Goal: Task Accomplishment & Management: Manage account settings

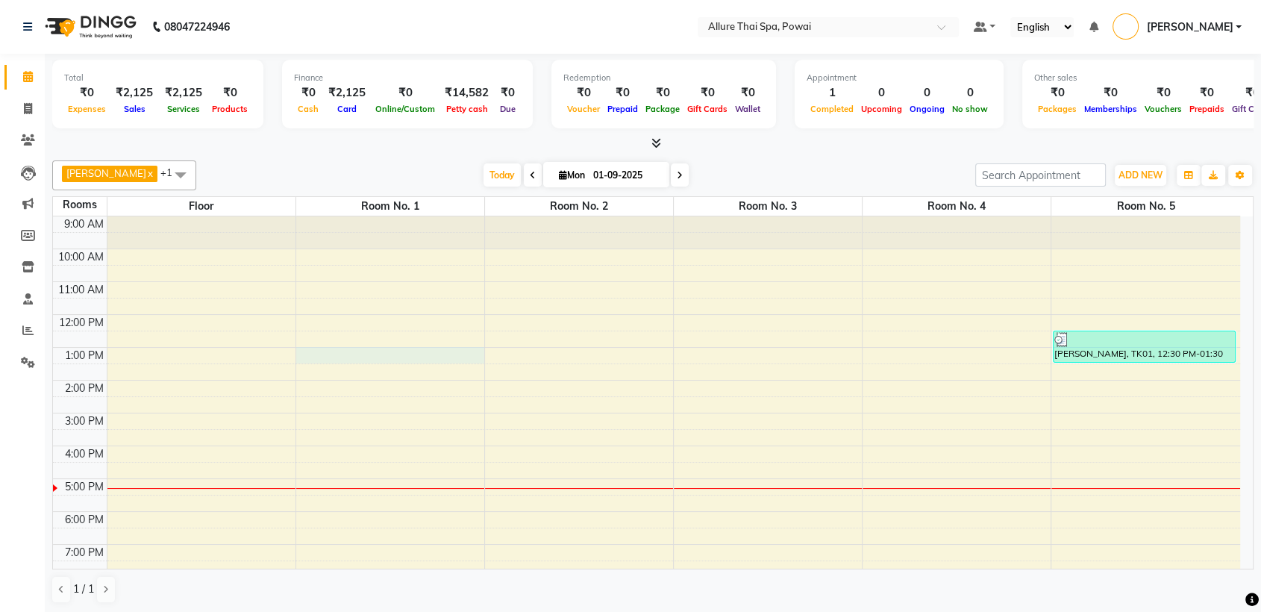
click at [434, 354] on div "9:00 AM 10:00 AM 11:00 AM 12:00 PM 1:00 PM 2:00 PM 3:00 PM 4:00 PM 5:00 PM 6:00…" at bounding box center [646, 462] width 1187 height 492
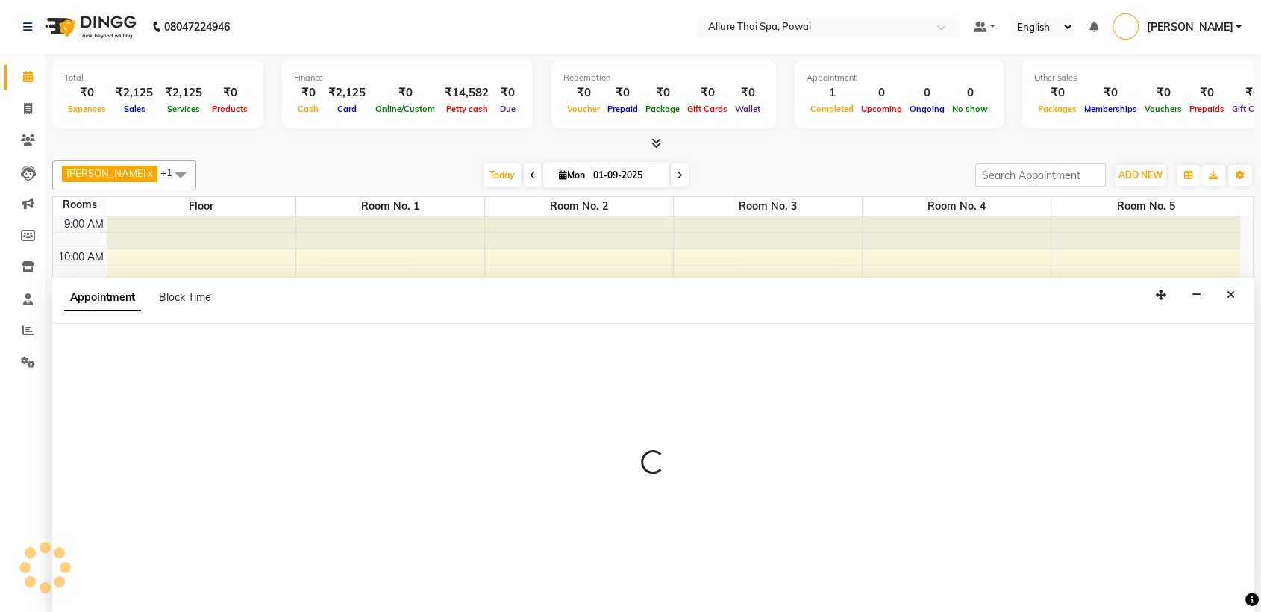
scroll to position [1, 0]
select select "tentative"
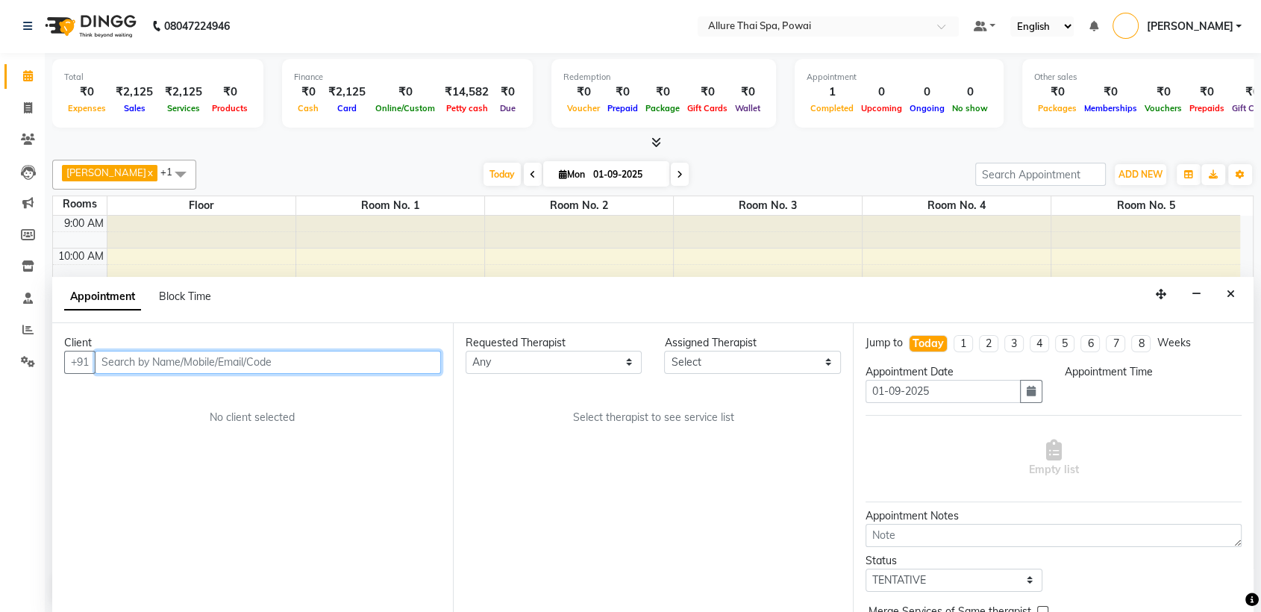
select select "780"
click at [269, 357] on input "text" at bounding box center [268, 362] width 346 height 23
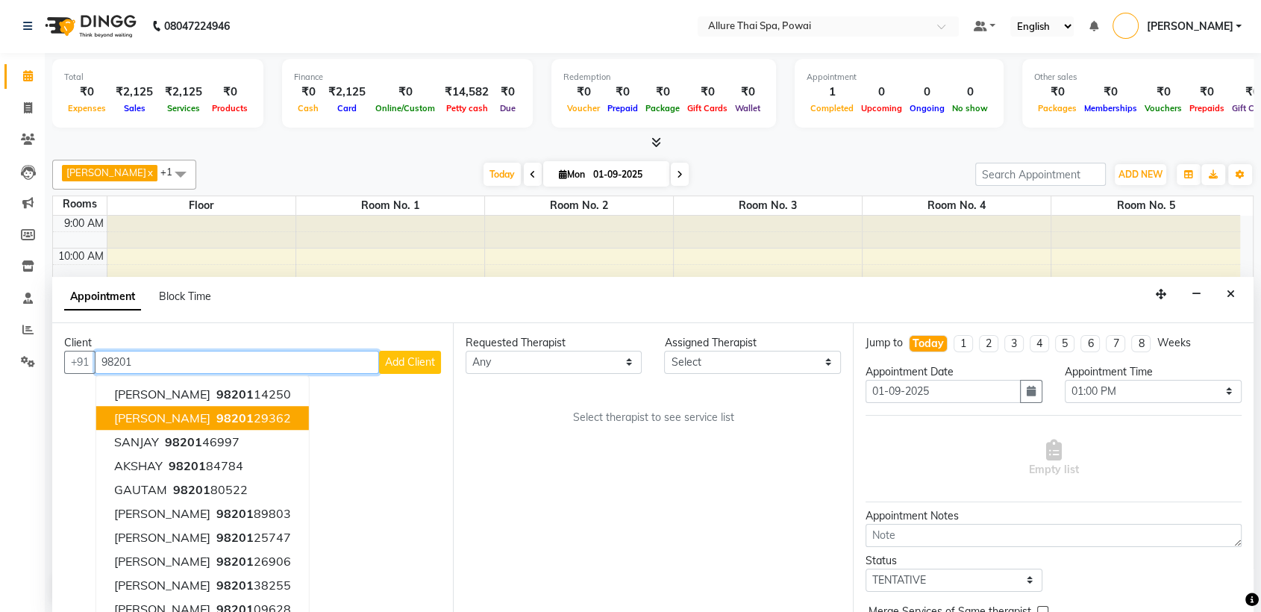
click at [251, 419] on ngb-highlight "98201 29362" at bounding box center [252, 417] width 78 height 15
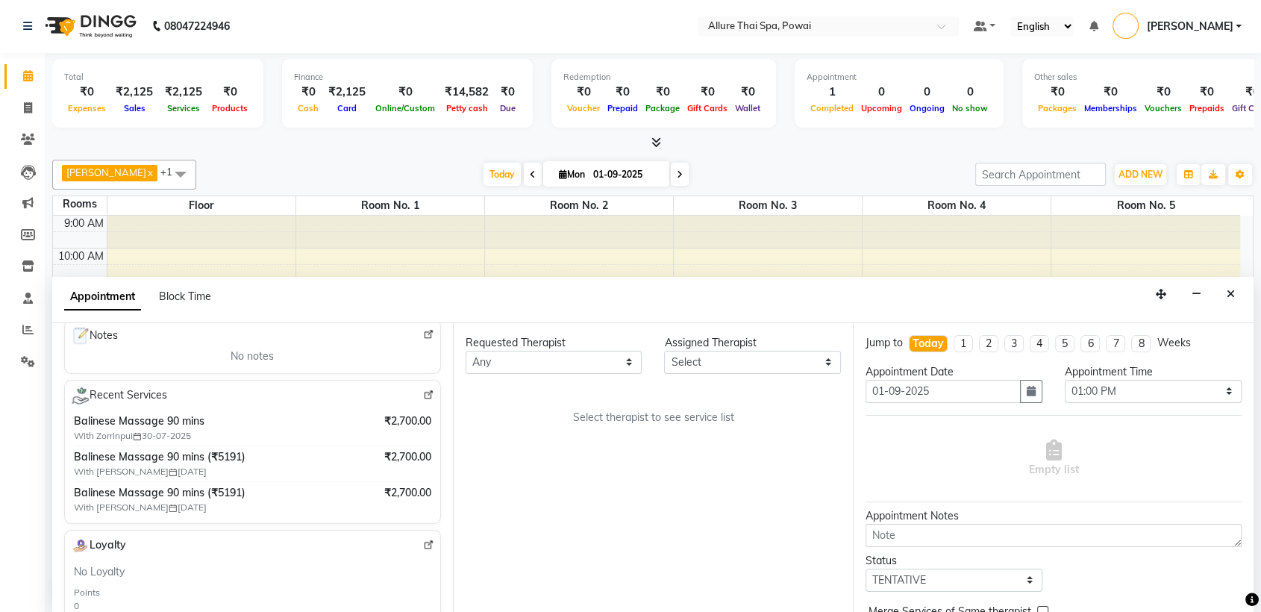
scroll to position [227, 0]
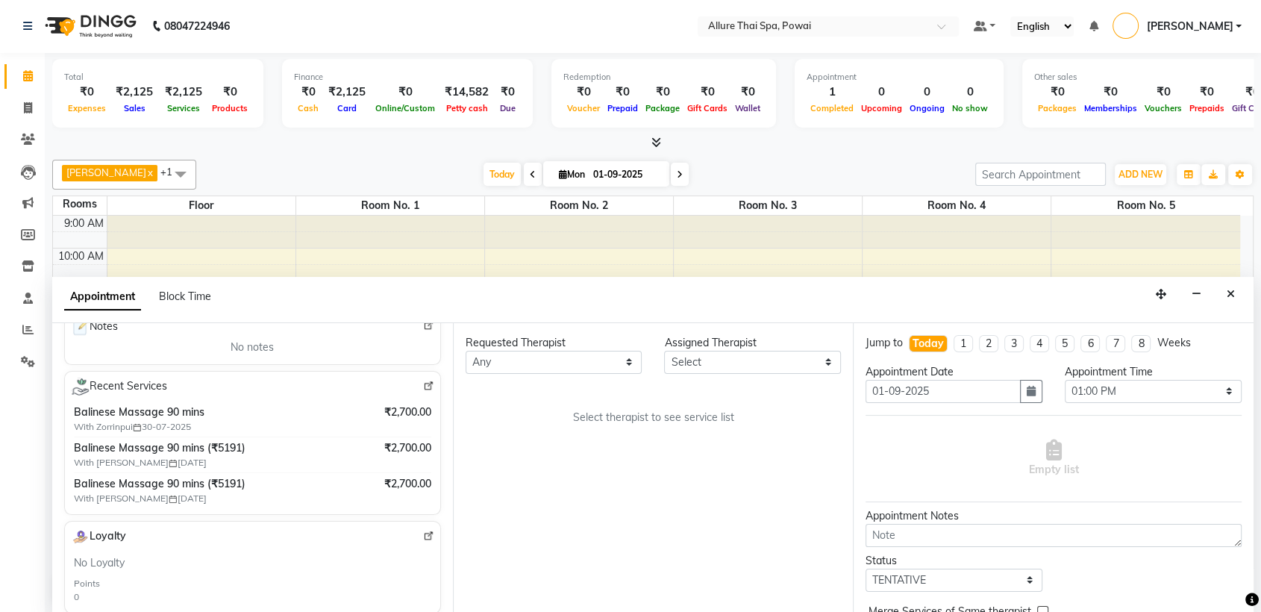
type input "9820129362"
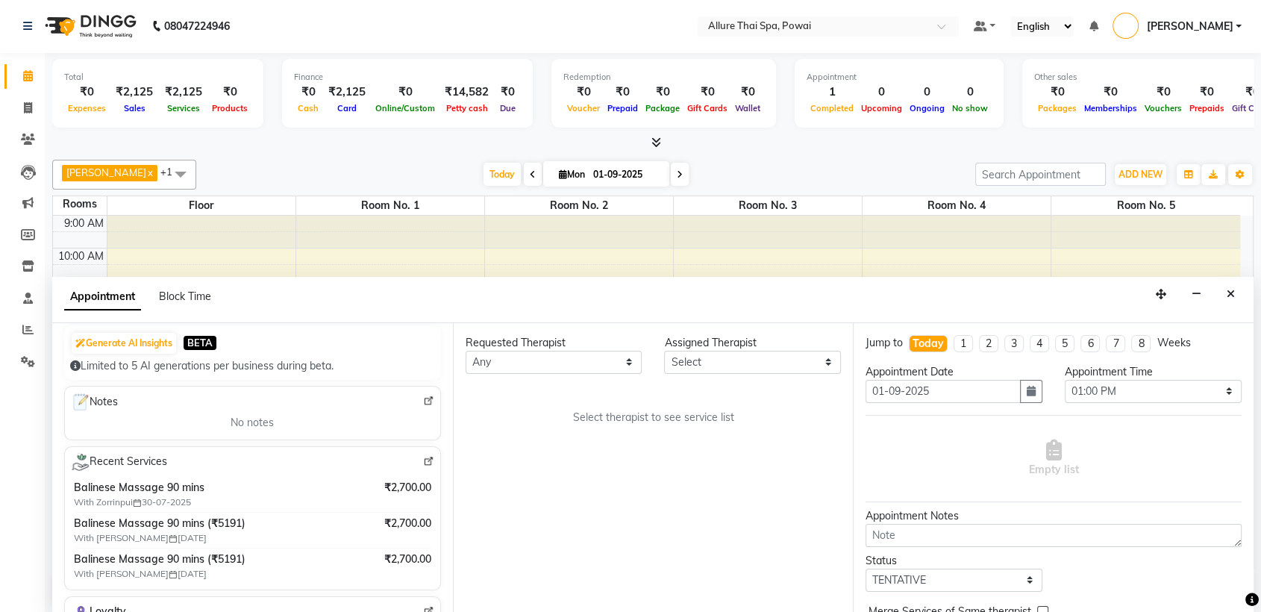
scroll to position [152, 0]
click at [25, 75] on icon at bounding box center [28, 75] width 10 height 11
click at [28, 109] on icon at bounding box center [28, 107] width 8 height 11
select select "service"
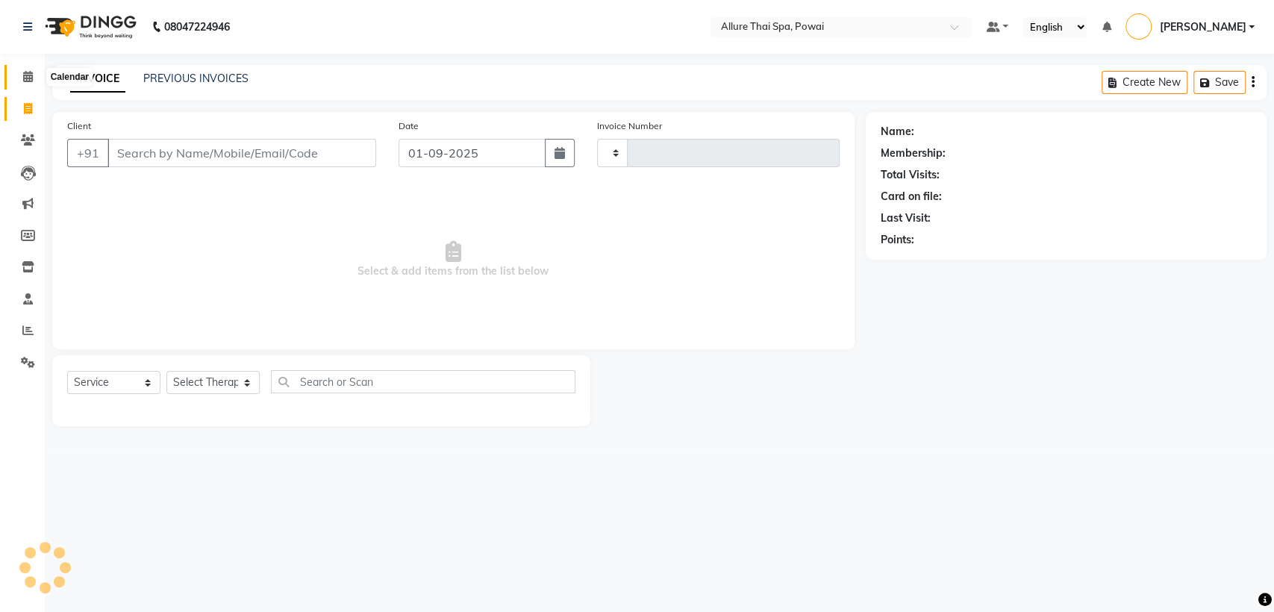
click at [25, 81] on icon at bounding box center [28, 76] width 10 height 11
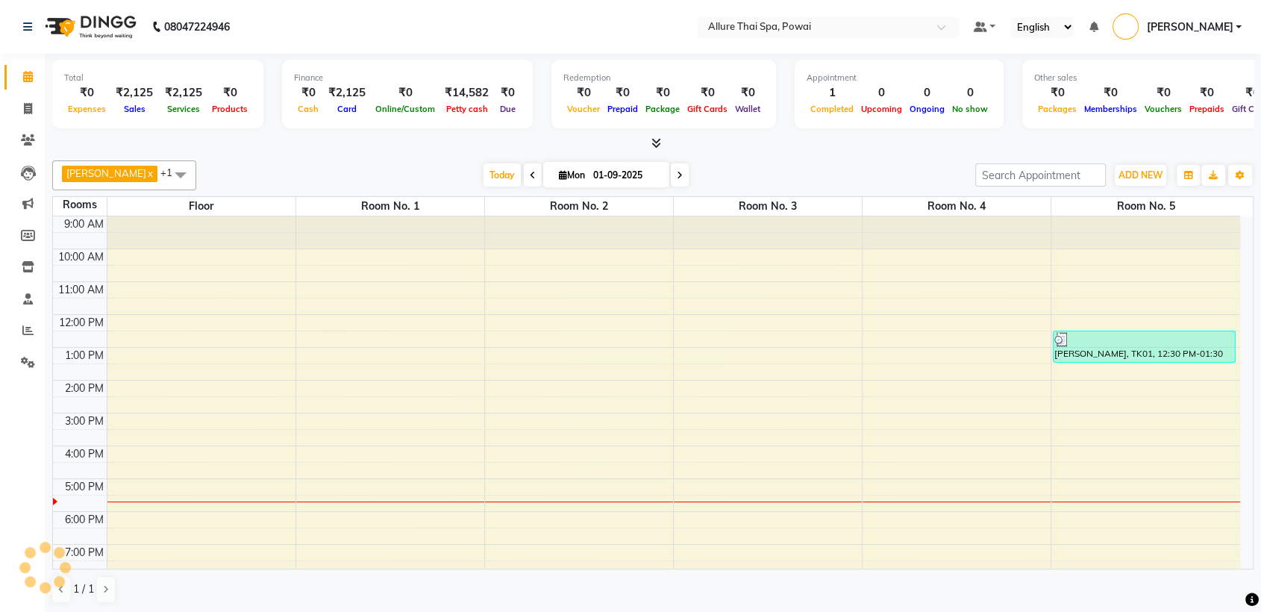
scroll to position [1, 0]
click at [1080, 455] on div "9:00 AM 10:00 AM 11:00 AM 12:00 PM 1:00 PM 2:00 PM 3:00 PM 4:00 PM 5:00 PM 6:00…" at bounding box center [646, 462] width 1187 height 492
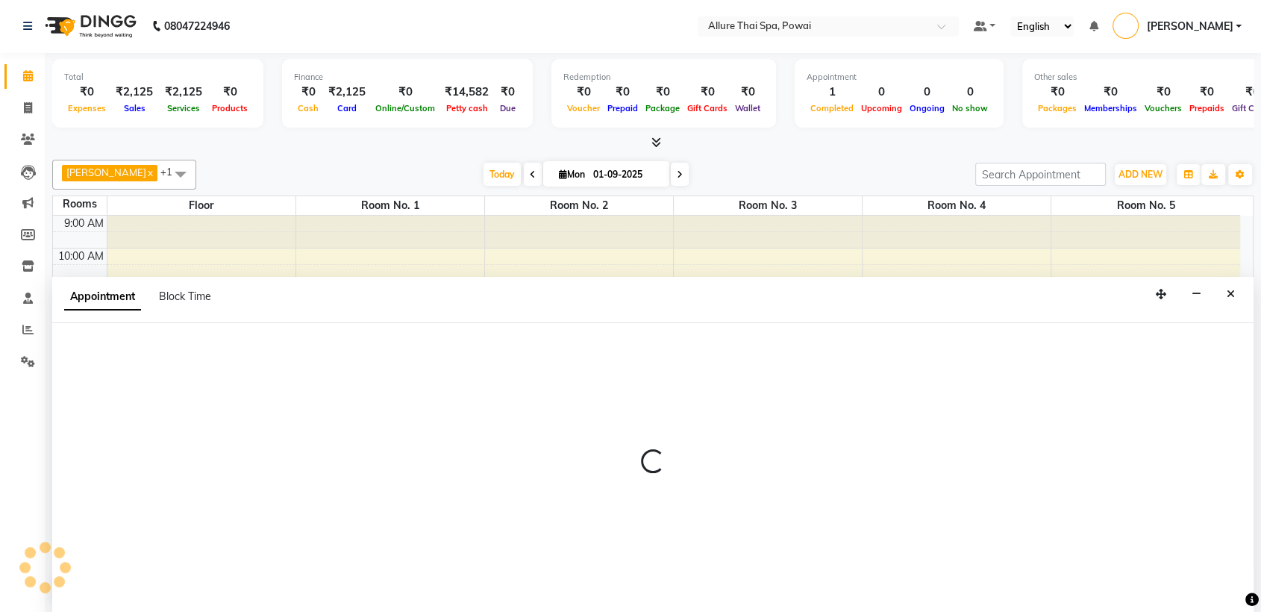
select select "960"
select select "tentative"
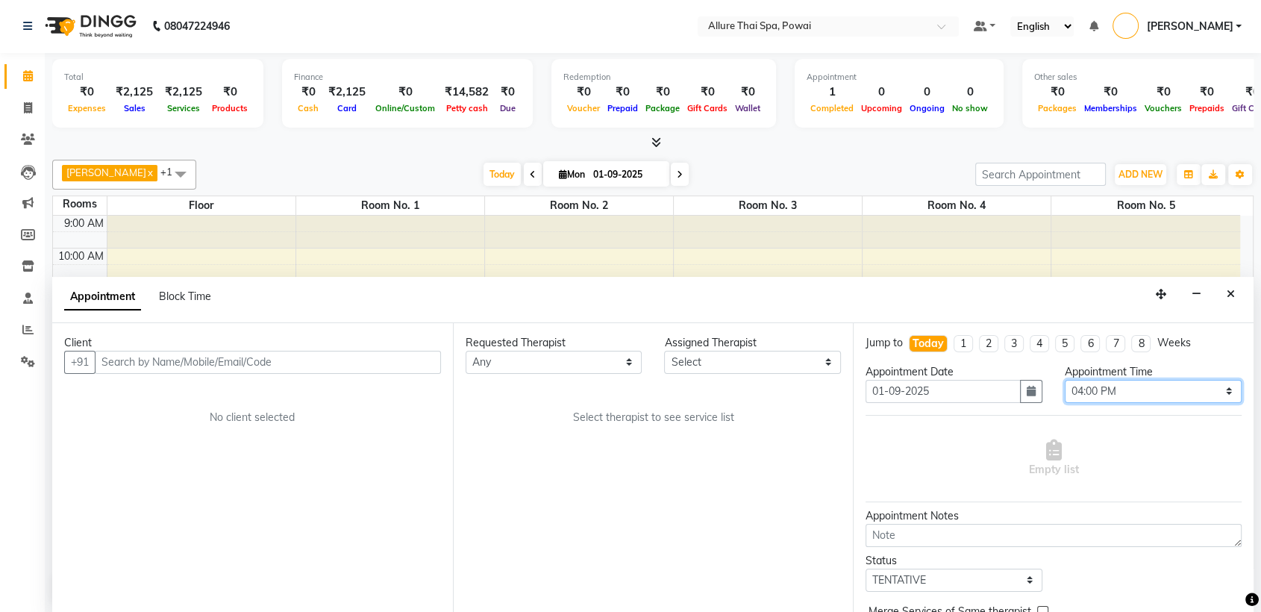
click at [1104, 385] on select "Select 10:00 AM 10:05 AM 10:10 AM 10:15 AM 10:20 AM 10:25 AM 10:30 AM 10:35 AM …" at bounding box center [1153, 391] width 177 height 23
select select "1005"
click at [1065, 380] on select "Select 10:00 AM 10:05 AM 10:10 AM 10:15 AM 10:20 AM 10:25 AM 10:30 AM 10:35 AM …" at bounding box center [1153, 391] width 177 height 23
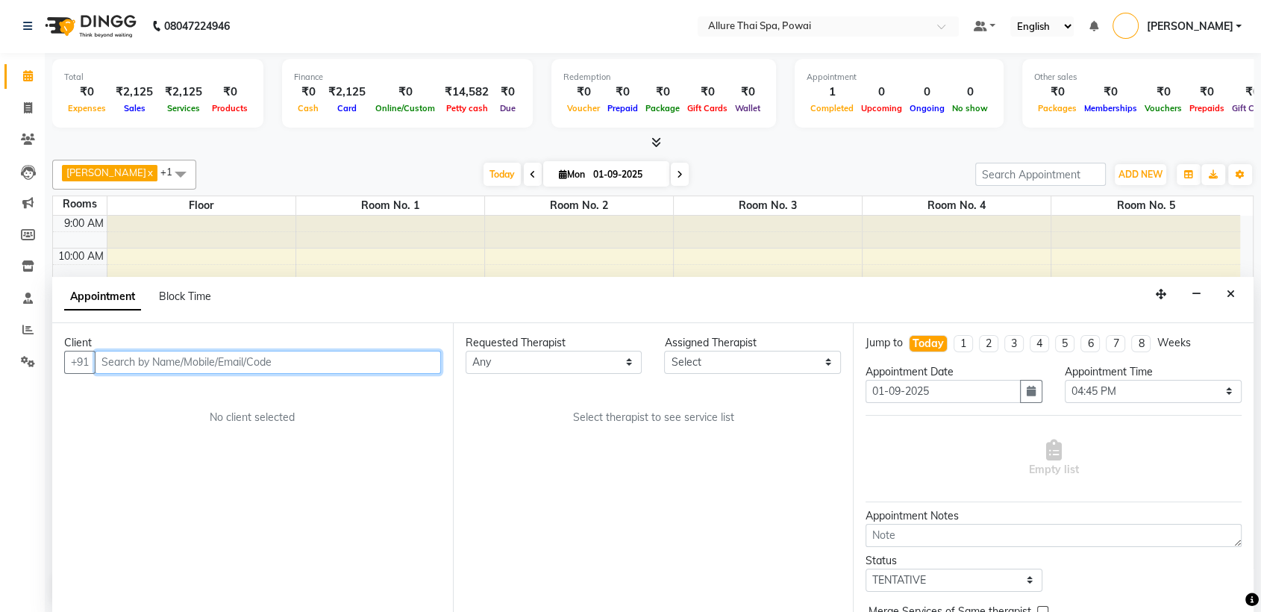
click at [301, 360] on input "text" at bounding box center [268, 362] width 346 height 23
paste input "7972870928"
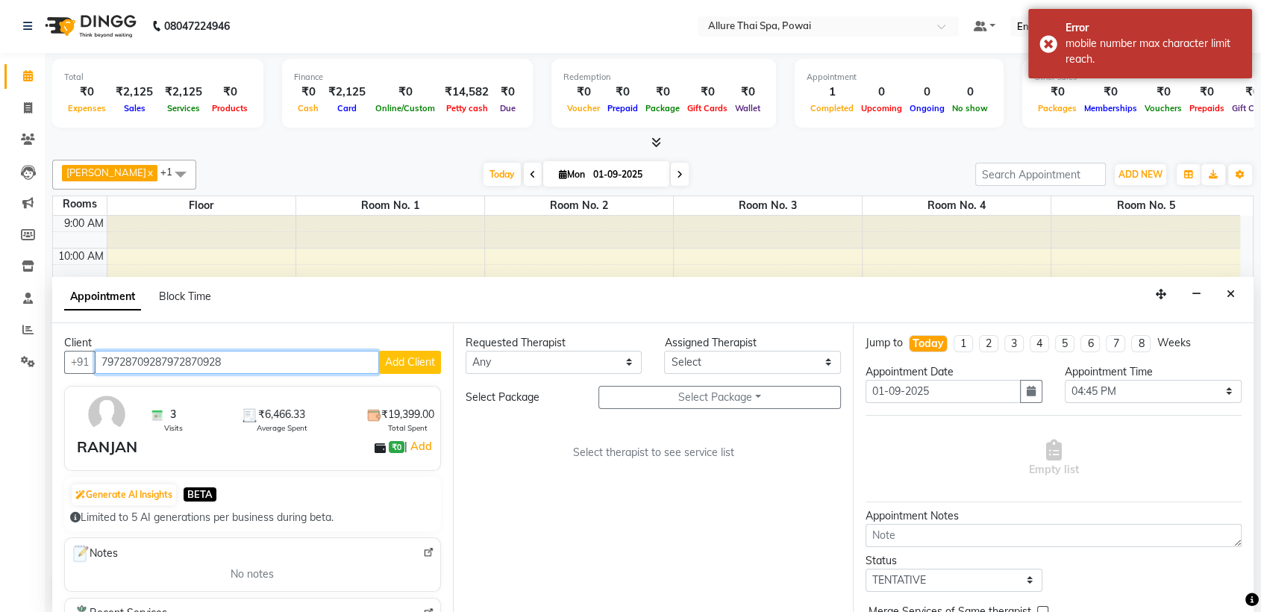
drag, startPoint x: 164, startPoint y: 366, endPoint x: 260, endPoint y: 352, distance: 96.4
click at [260, 352] on input "79728709287972870928" at bounding box center [237, 362] width 284 height 23
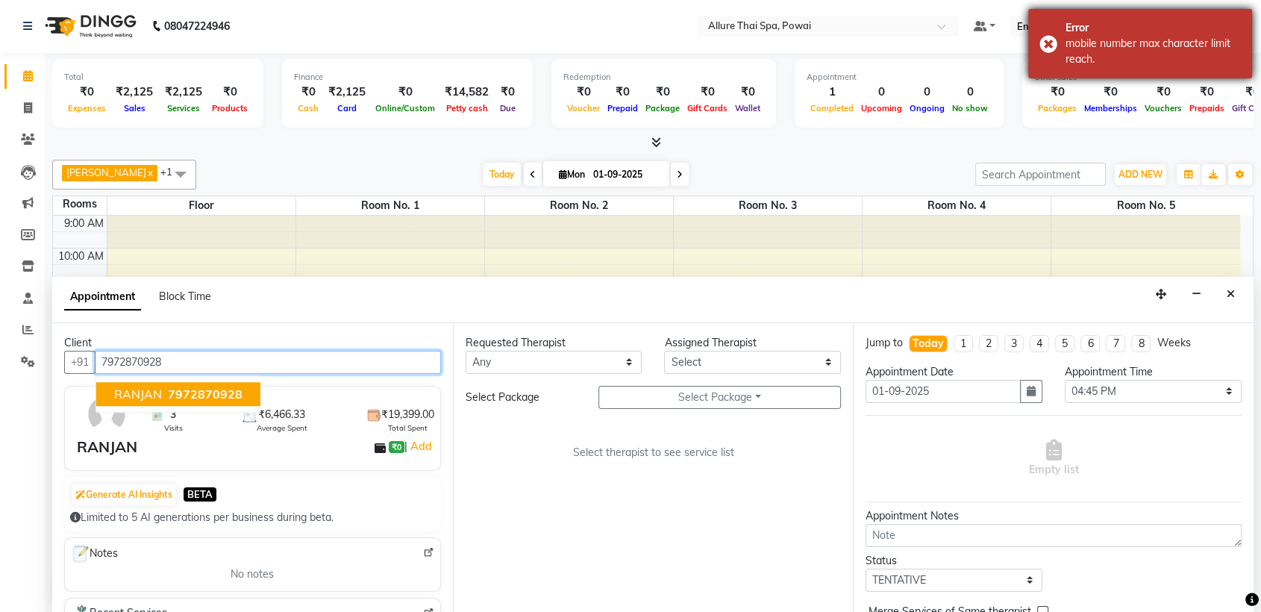
type input "7972870928"
click at [1041, 46] on div "Error mobile number max character limit reach." at bounding box center [1140, 43] width 224 height 69
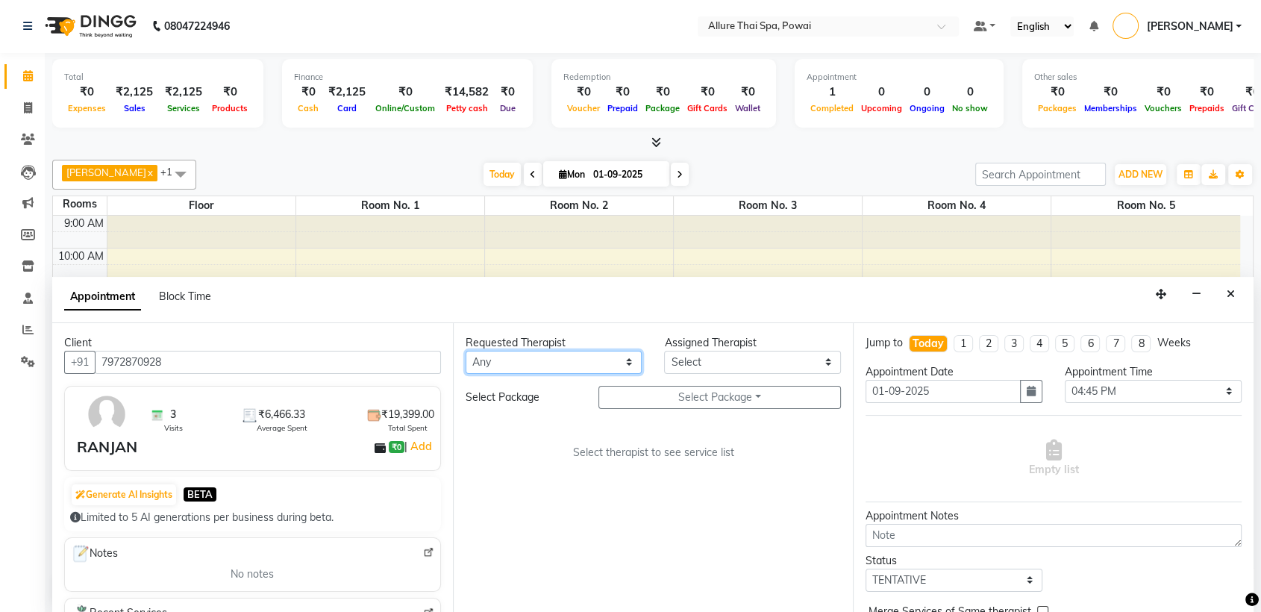
click at [519, 366] on select "Any AKOK Allure Thai Appointment [PERSON_NAME] CHEM [PERSON_NAME] HRIATI [DEMOG…" at bounding box center [554, 362] width 177 height 23
select select "61244"
click at [466, 351] on select "Any AKOK Allure Thai Appointment [PERSON_NAME] CHEM [PERSON_NAME] HRIATI [DEMOG…" at bounding box center [554, 362] width 177 height 23
select select "61244"
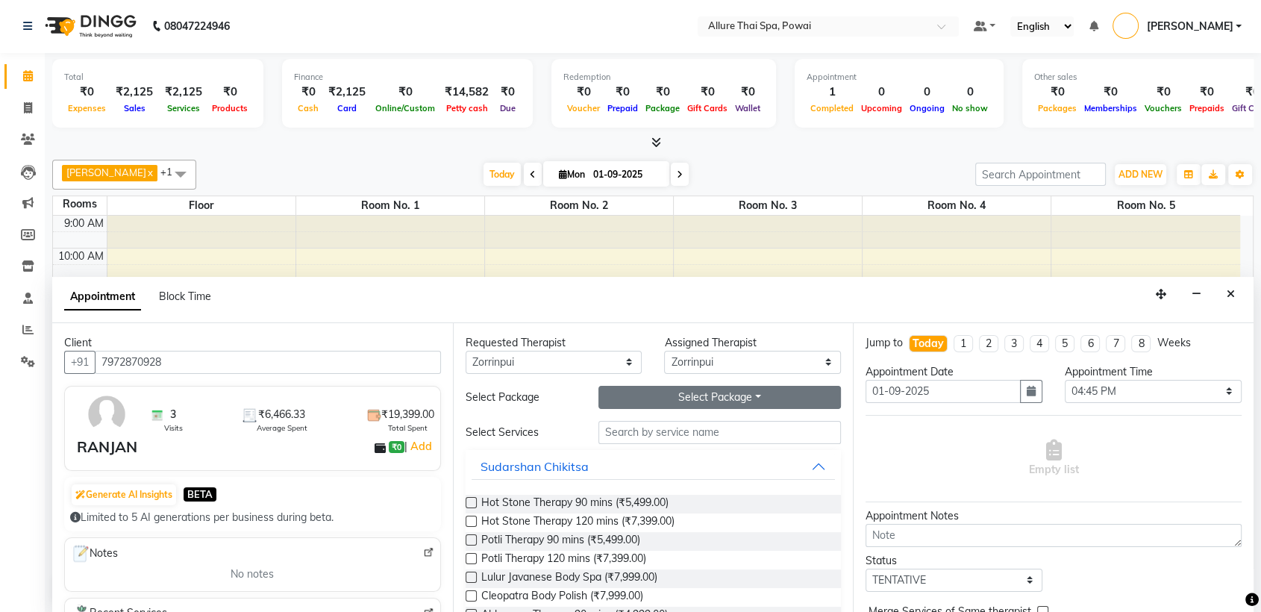
click at [633, 395] on button "Select Package Toggle Dropdown" at bounding box center [719, 397] width 243 height 23
click at [659, 422] on li "WESTERN MASSAGE 5 SESSIONS OF 90 MINS" at bounding box center [699, 428] width 284 height 22
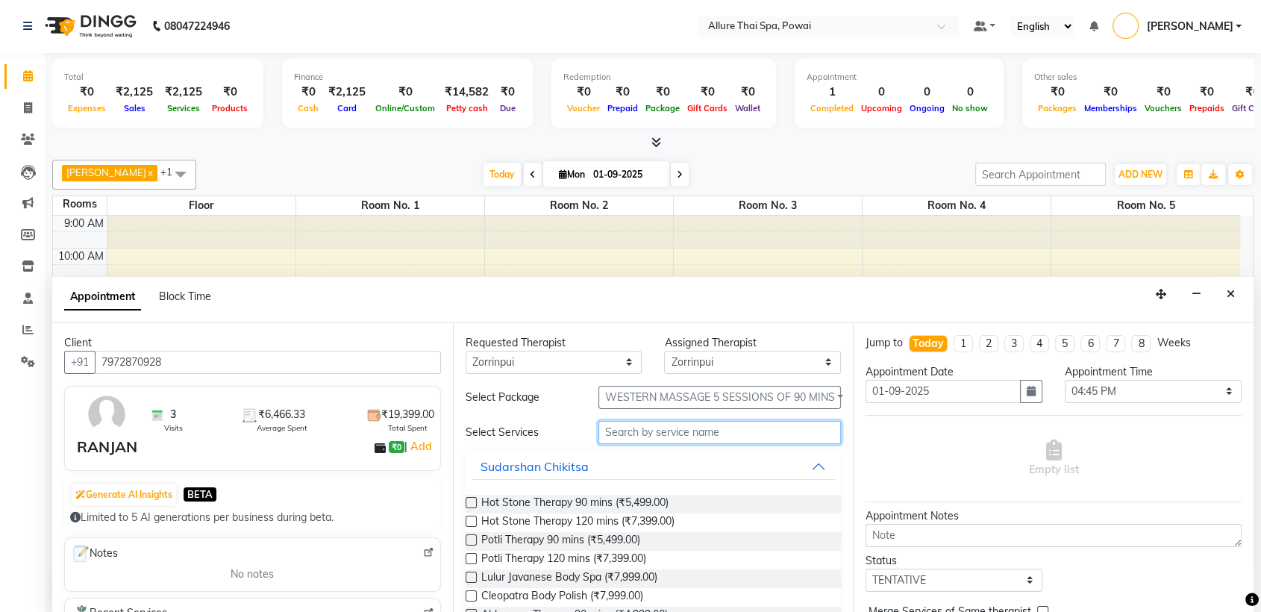
click at [651, 430] on input "text" at bounding box center [719, 432] width 243 height 23
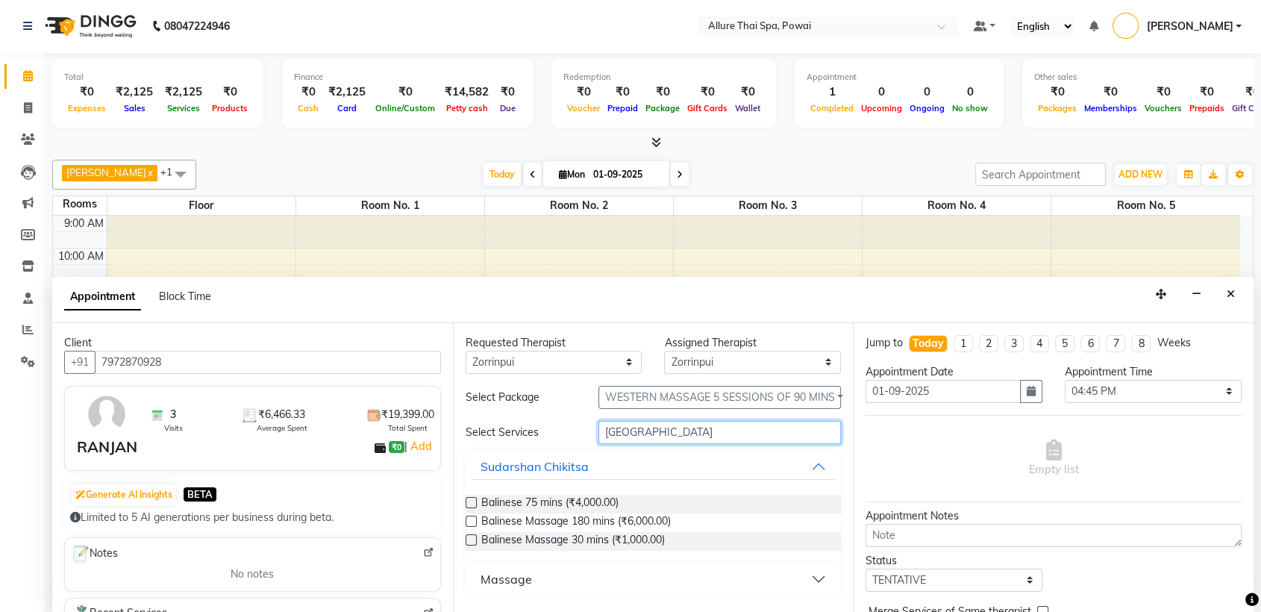
type input "[GEOGRAPHIC_DATA]"
click at [531, 581] on button "Massage" at bounding box center [654, 579] width 364 height 27
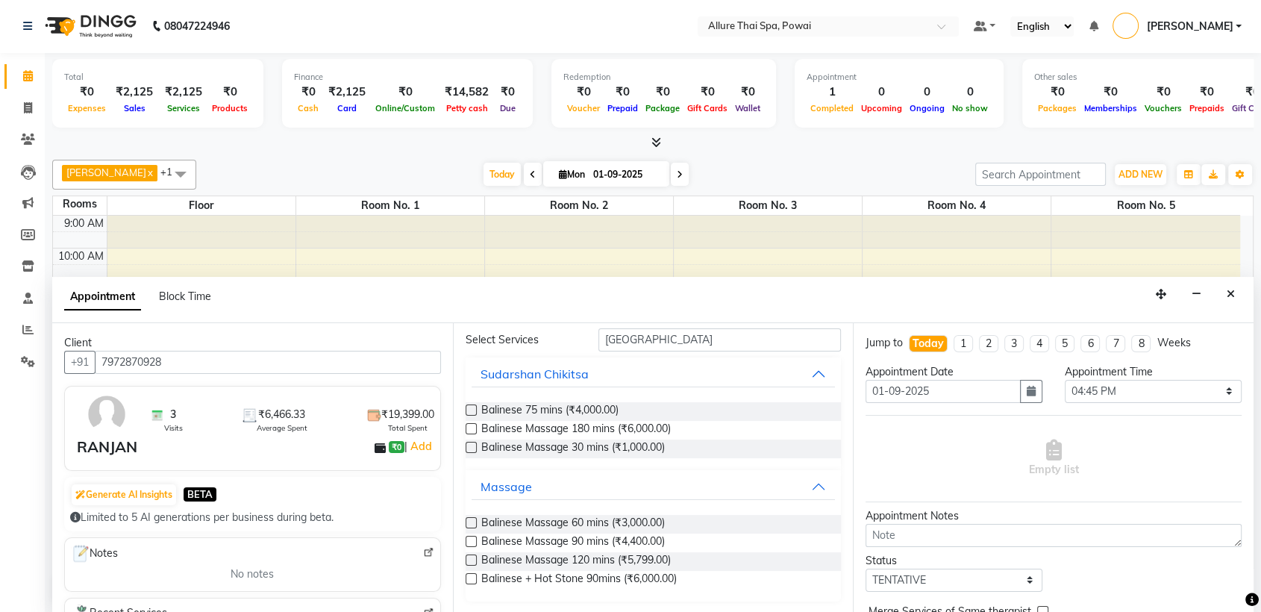
click at [471, 525] on label at bounding box center [471, 522] width 11 height 11
click at [471, 525] on input "checkbox" at bounding box center [471, 524] width 10 height 10
checkbox input "true"
select select "4279"
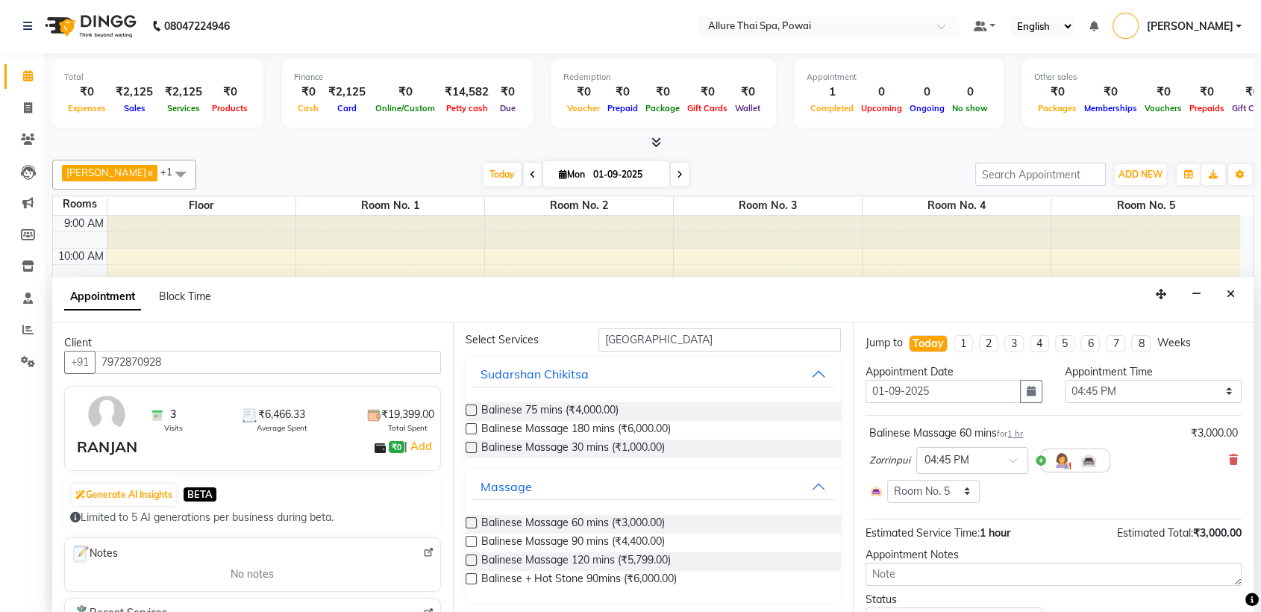
checkbox input "false"
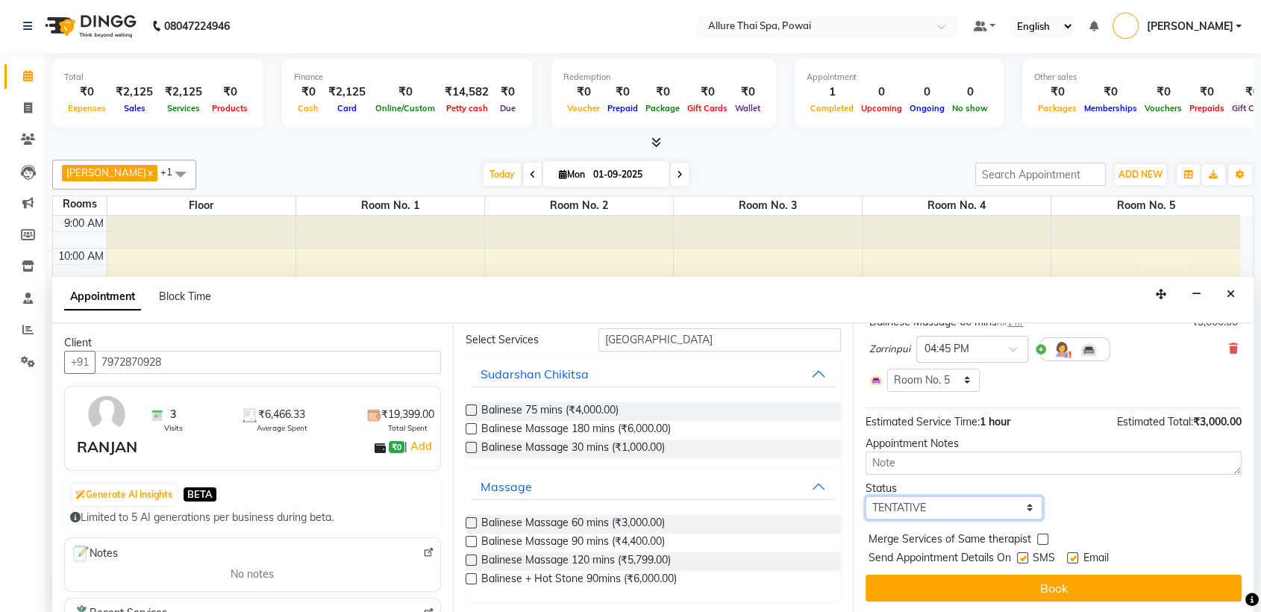
click at [954, 513] on select "Select TENTATIVE CONFIRM CHECK-IN UPCOMING" at bounding box center [954, 507] width 177 height 23
select select "confirm booking"
click at [866, 496] on select "Select TENTATIVE CONFIRM CHECK-IN UPCOMING" at bounding box center [954, 507] width 177 height 23
click at [1020, 554] on label at bounding box center [1022, 557] width 11 height 11
click at [1020, 554] on input "checkbox" at bounding box center [1022, 559] width 10 height 10
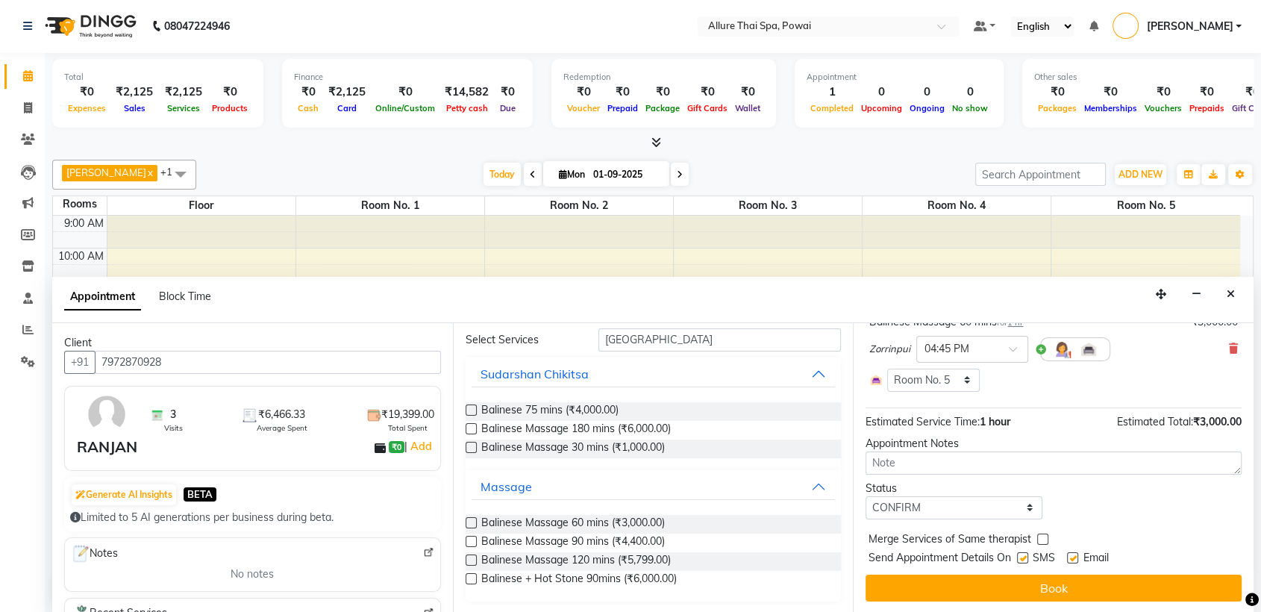
checkbox input "false"
click at [1070, 554] on label at bounding box center [1072, 557] width 11 height 11
click at [1070, 554] on input "checkbox" at bounding box center [1072, 559] width 10 height 10
checkbox input "false"
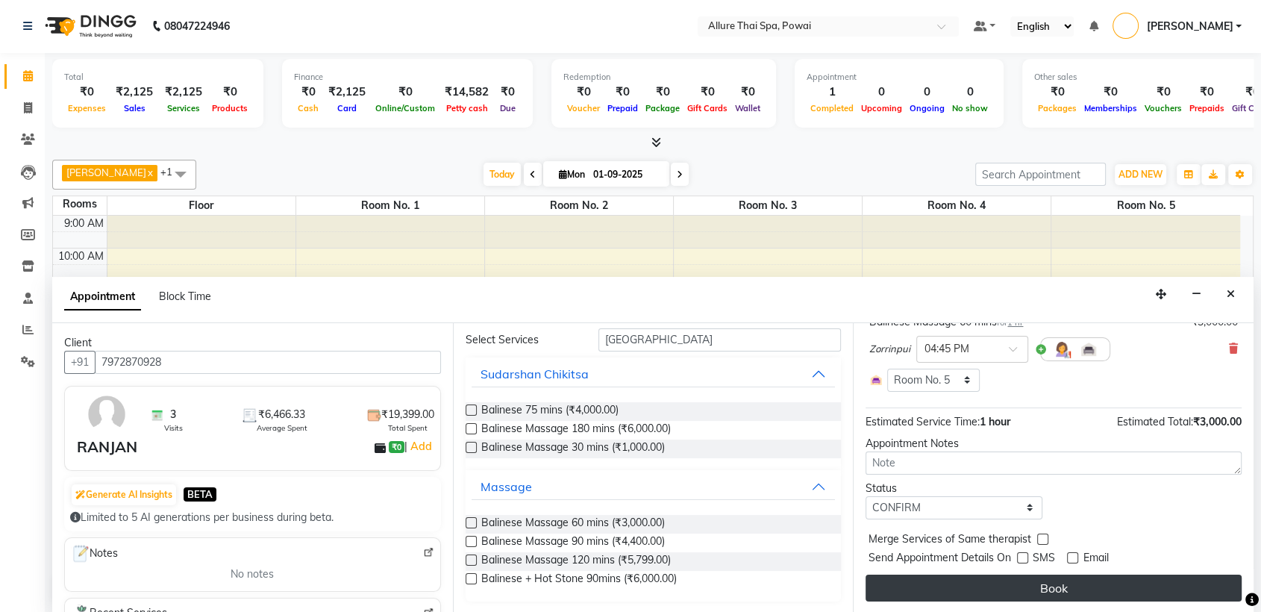
click at [1054, 577] on button "Book" at bounding box center [1054, 588] width 376 height 27
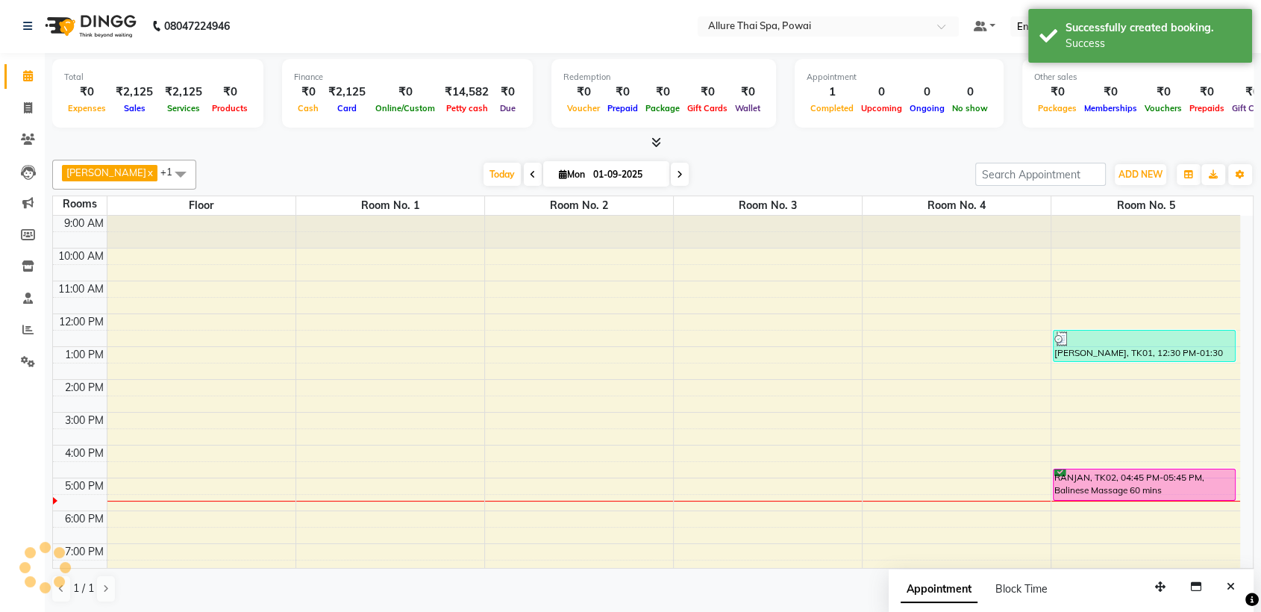
scroll to position [0, 0]
click at [1182, 470] on div "RANJAN, TK02, 04:45 PM-05:45 PM, Balinese Massage 60 mins" at bounding box center [1144, 485] width 181 height 31
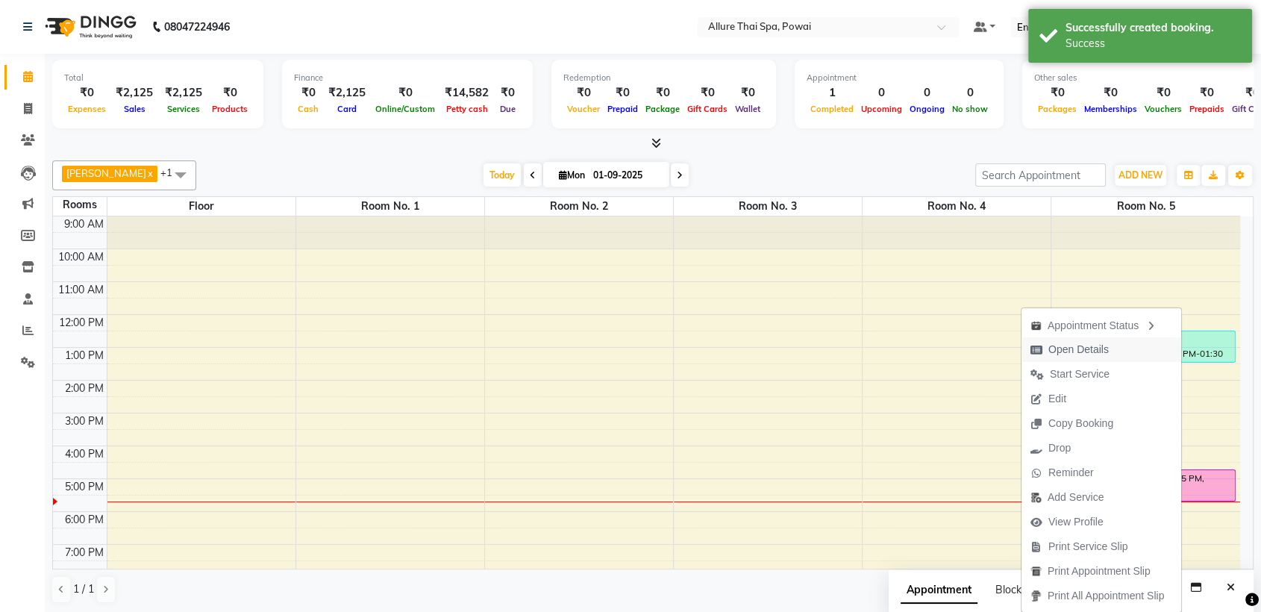
click at [1067, 350] on span "Open Details" at bounding box center [1078, 350] width 60 height 16
select select "6"
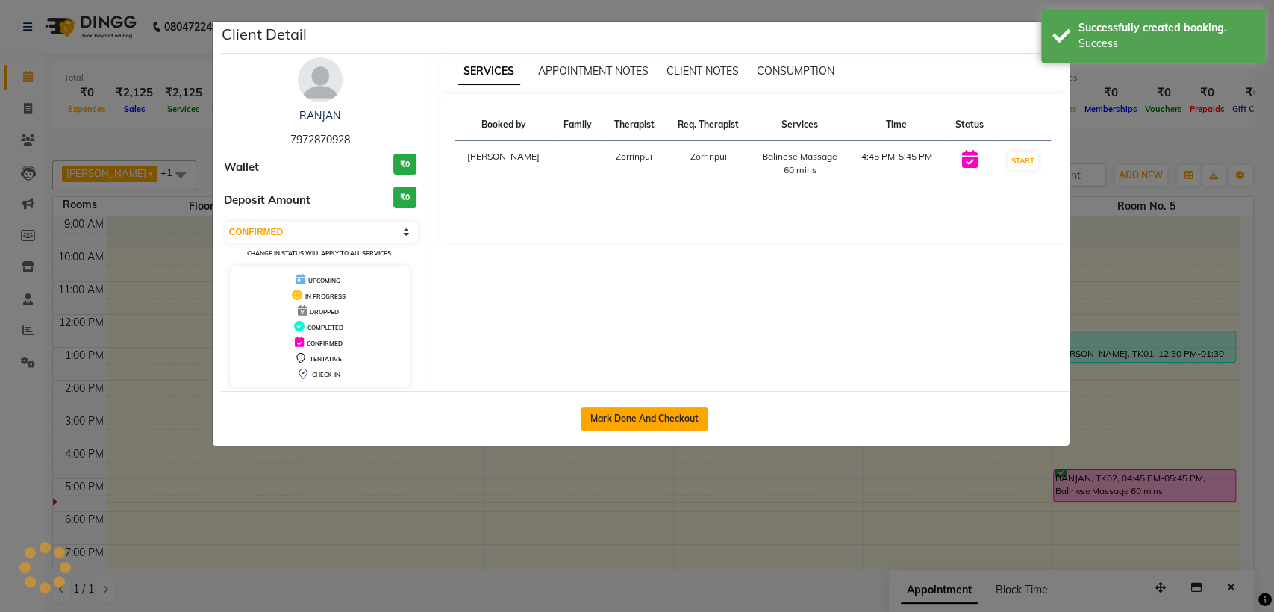
click at [630, 428] on button "Mark Done And Checkout" at bounding box center [645, 419] width 128 height 24
select select "service"
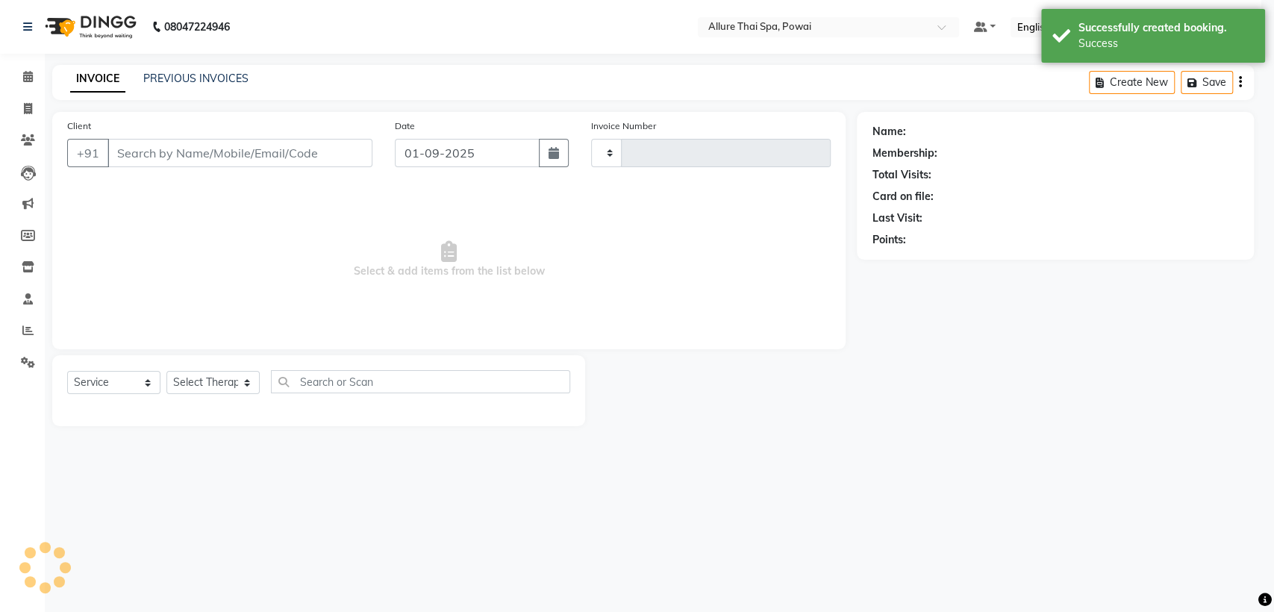
type input "1425"
select select "6686"
type input "7972870928"
select select "61244"
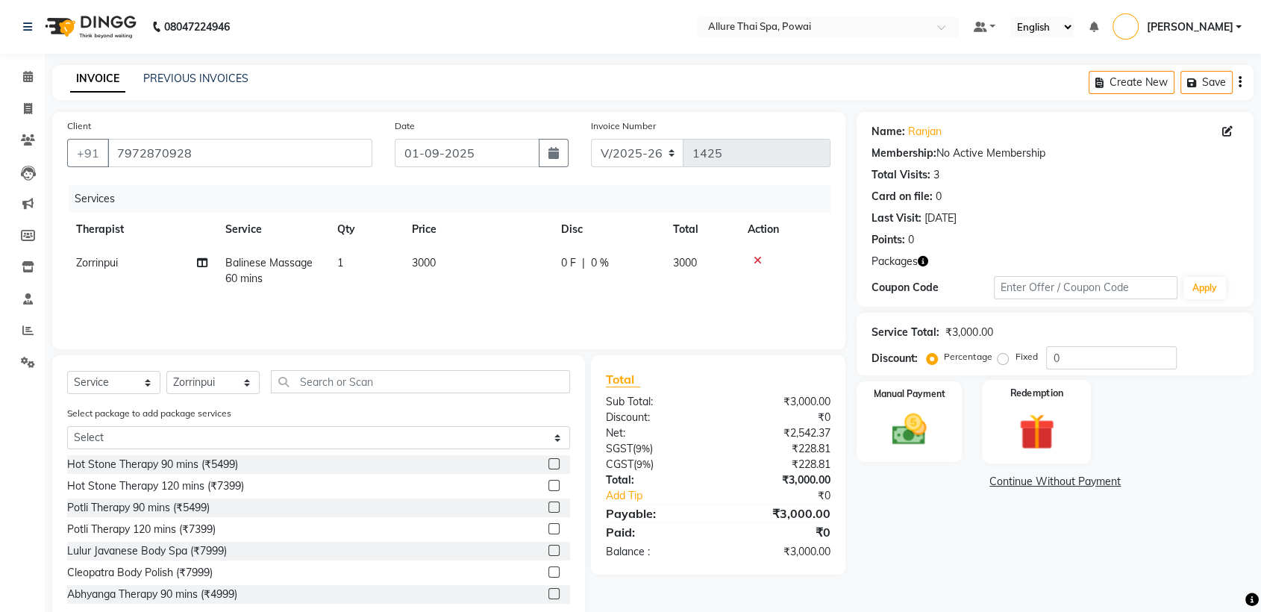
click at [1054, 400] on div "Redemption" at bounding box center [1036, 422] width 109 height 84
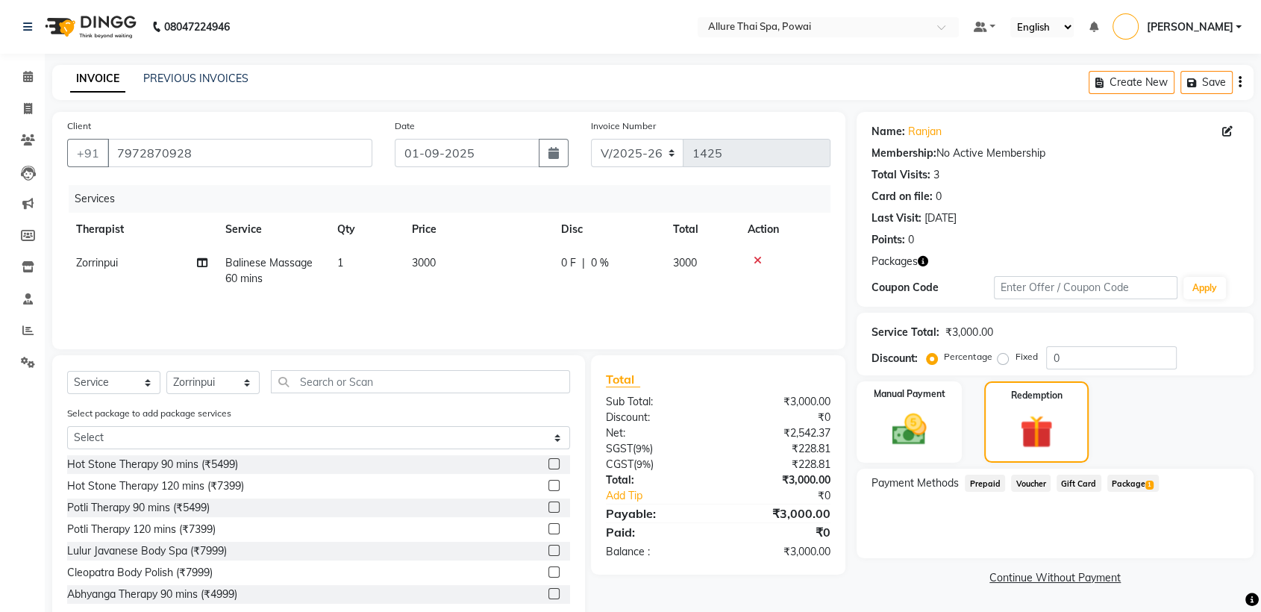
click at [1128, 481] on span "Package 1" at bounding box center [1132, 483] width 51 height 17
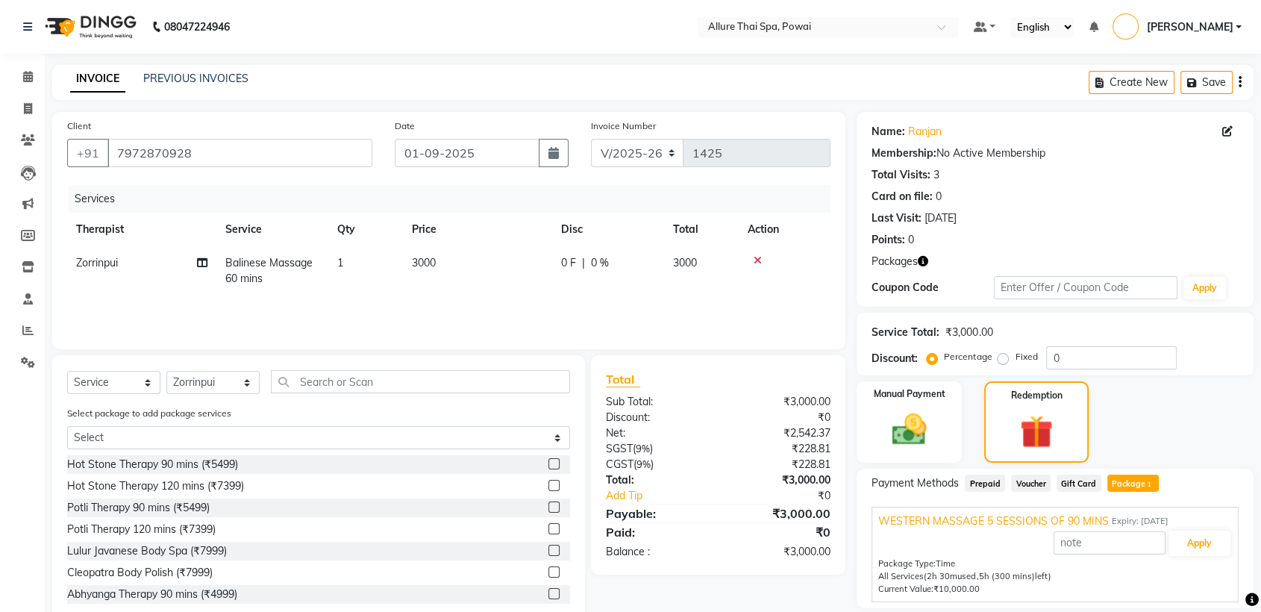
scroll to position [49, 0]
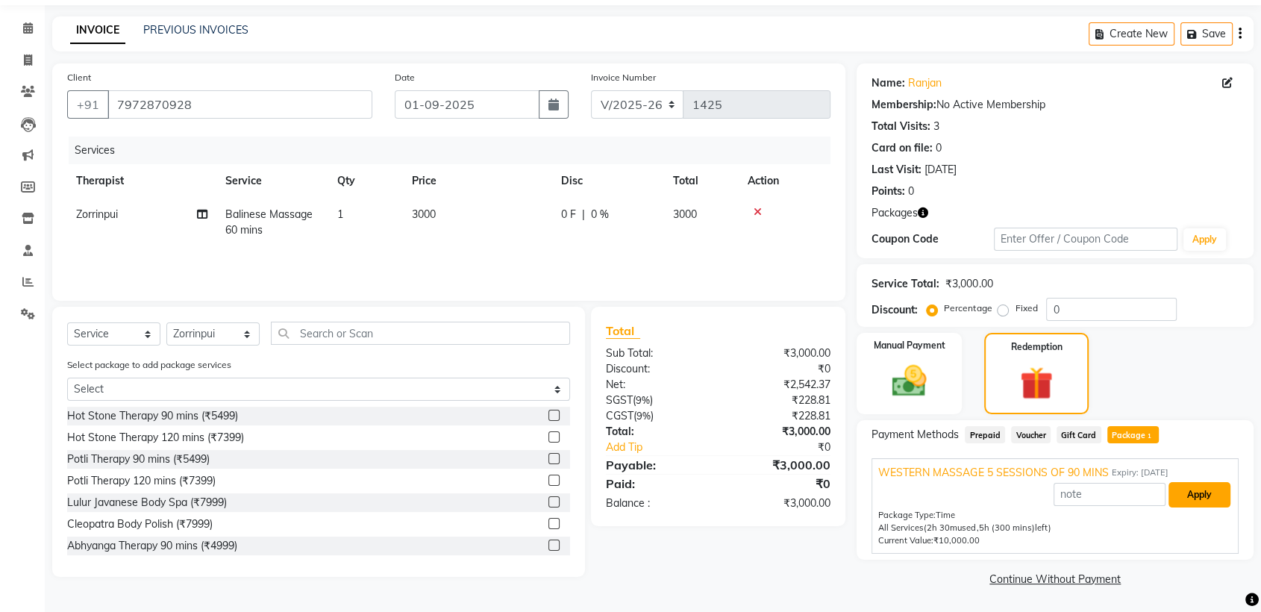
click at [1198, 491] on button "Apply" at bounding box center [1200, 494] width 62 height 25
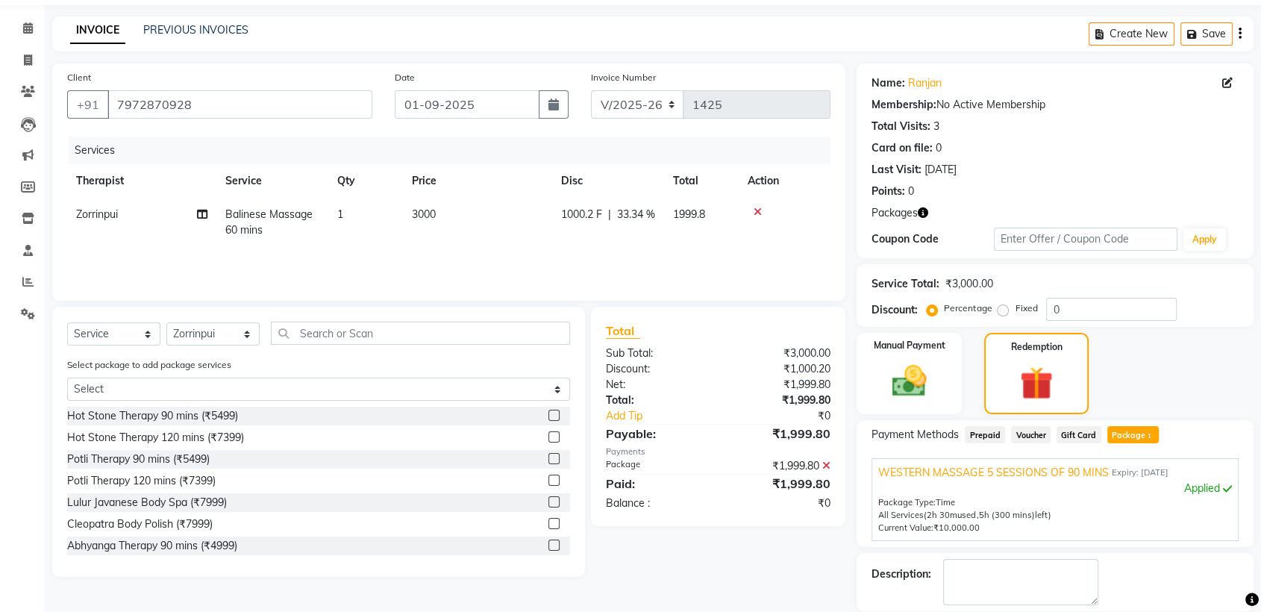
scroll to position [119, 0]
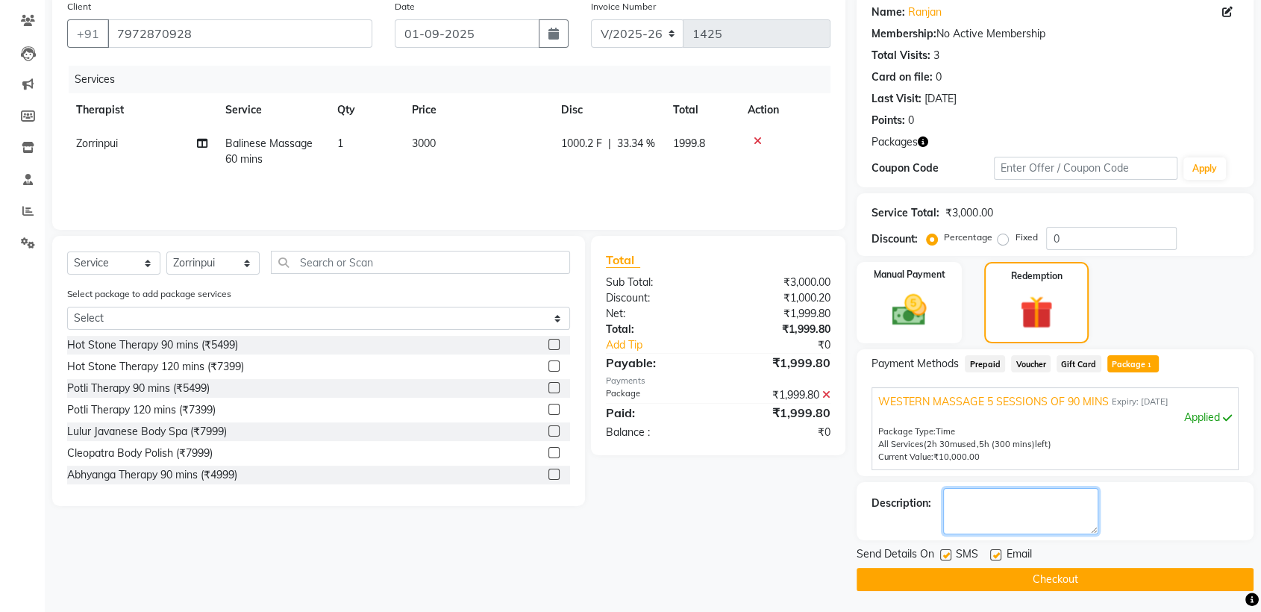
click at [1010, 509] on textarea at bounding box center [1020, 511] width 155 height 46
type textarea "2"
type textarea "BALANCE AFTER THIS 240 MINS"
click at [940, 549] on label at bounding box center [945, 554] width 11 height 11
click at [940, 551] on input "checkbox" at bounding box center [945, 556] width 10 height 10
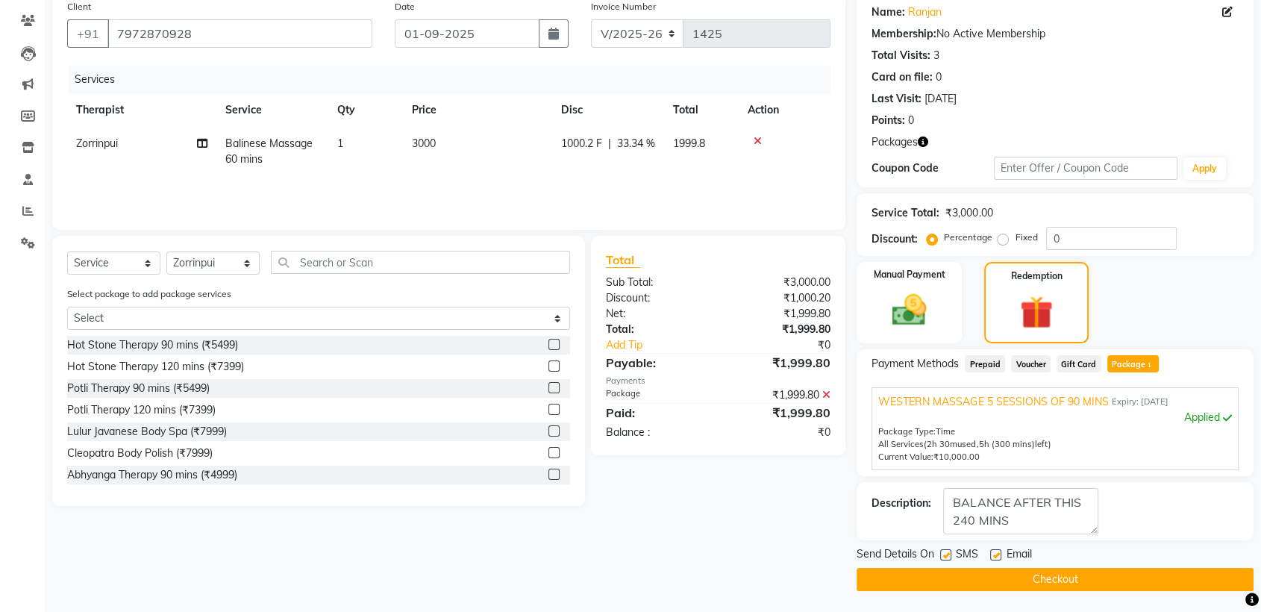
checkbox input "false"
click at [995, 554] on label at bounding box center [995, 554] width 11 height 11
click at [995, 554] on input "checkbox" at bounding box center [995, 556] width 10 height 10
checkbox input "false"
click at [1008, 572] on button "Checkout" at bounding box center [1055, 579] width 397 height 23
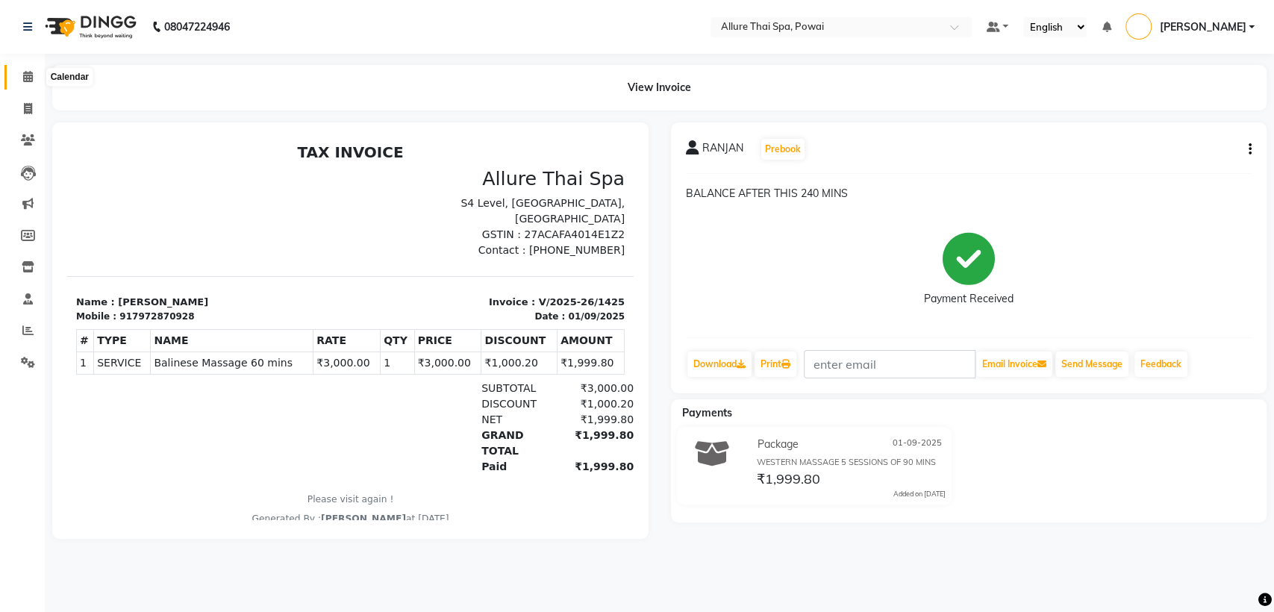
click at [25, 76] on icon at bounding box center [28, 76] width 10 height 11
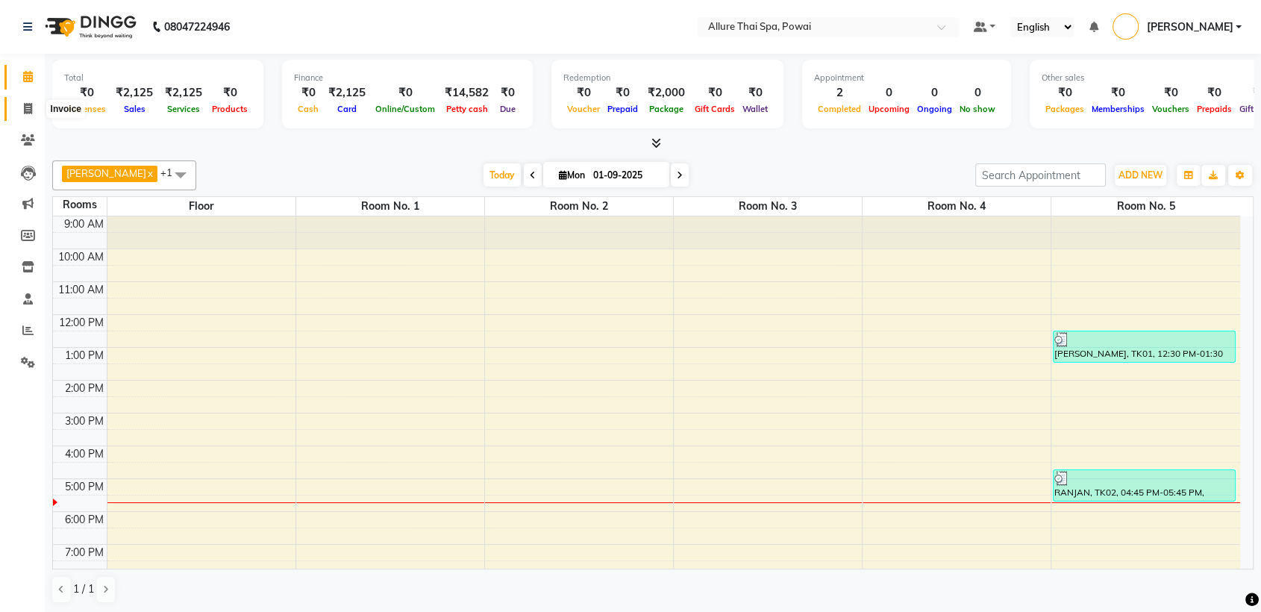
click at [27, 110] on icon at bounding box center [28, 108] width 8 height 11
select select "6686"
select select "service"
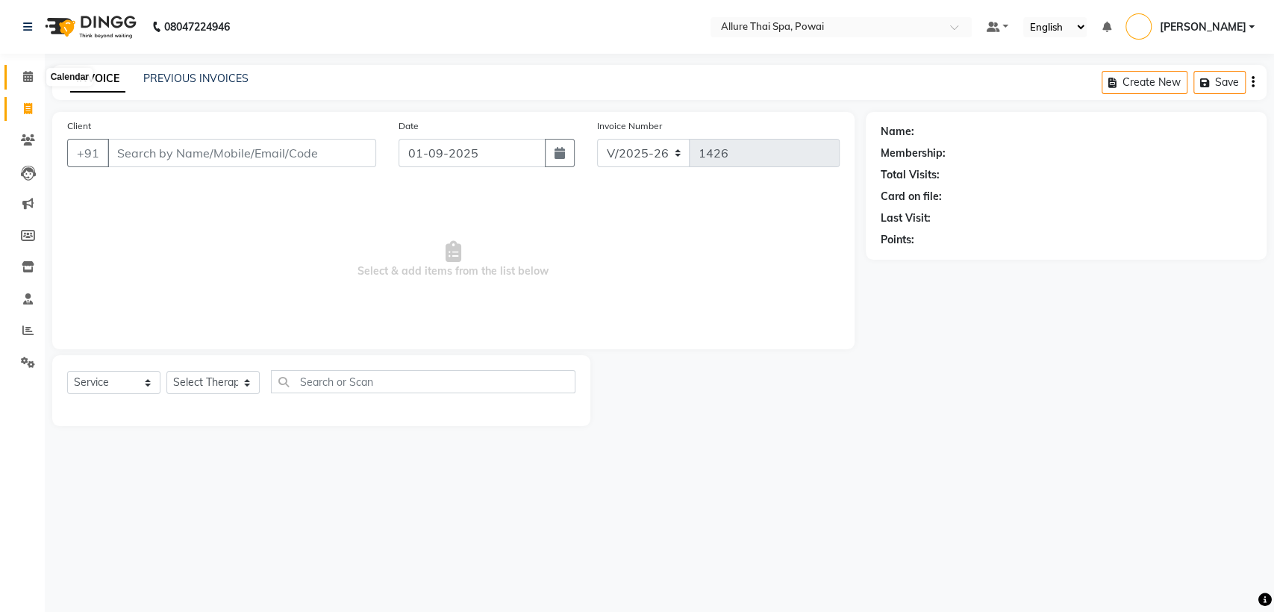
click at [27, 80] on icon at bounding box center [28, 76] width 10 height 11
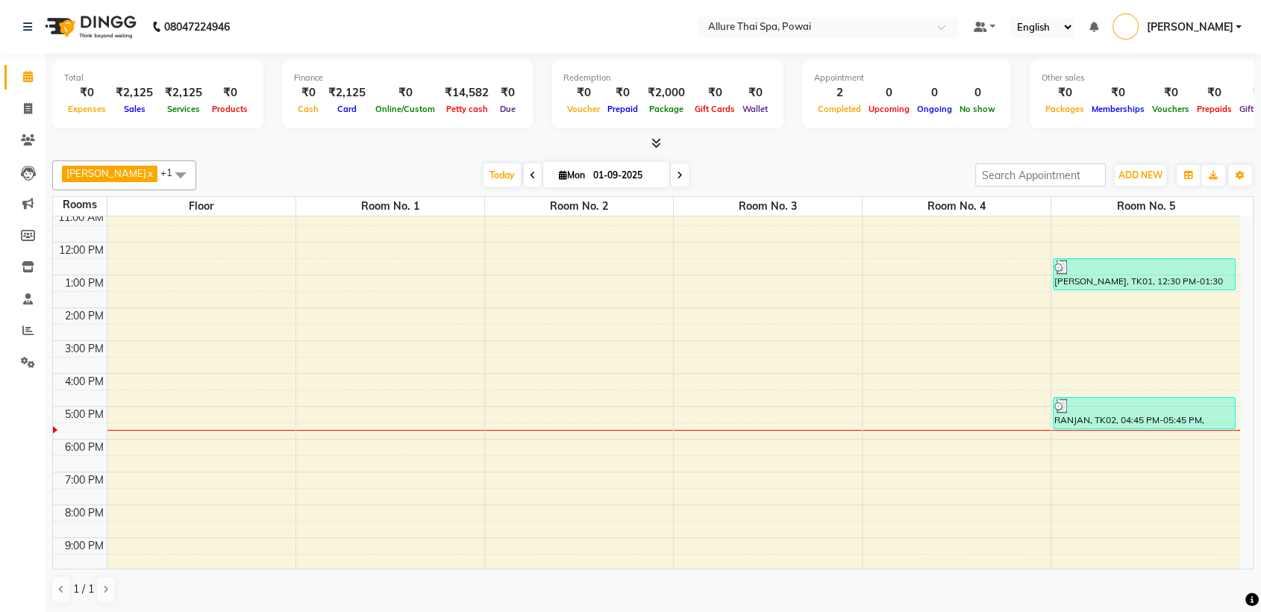
scroll to position [93, 0]
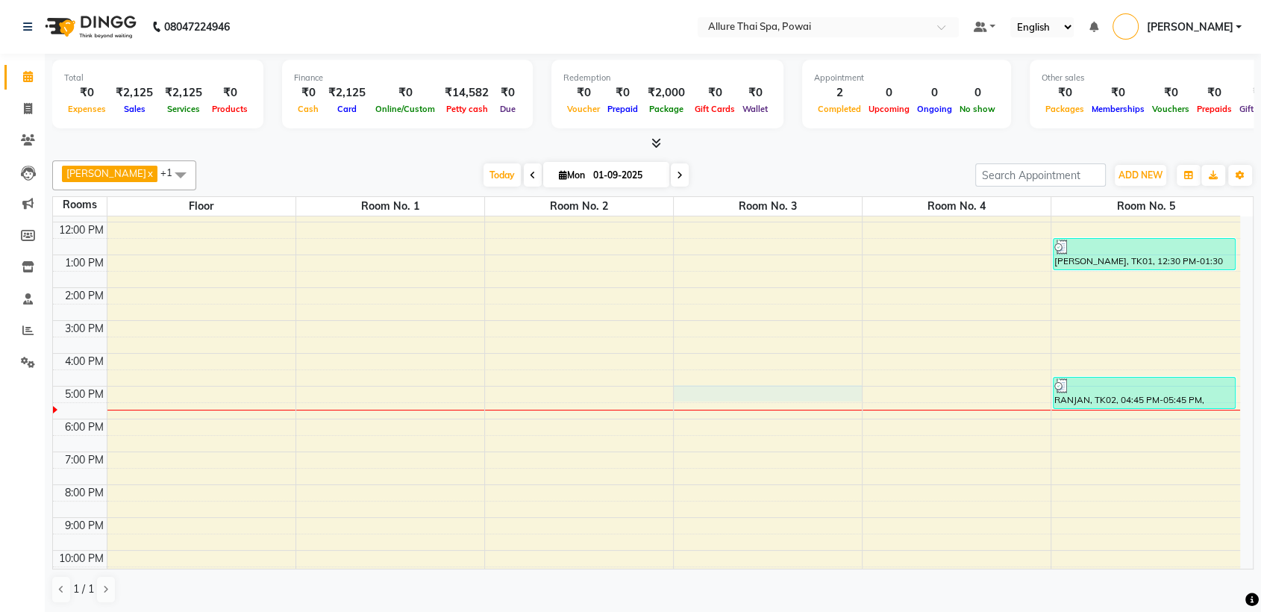
click at [710, 398] on div "9:00 AM 10:00 AM 11:00 AM 12:00 PM 1:00 PM 2:00 PM 3:00 PM 4:00 PM 5:00 PM 6:00…" at bounding box center [646, 370] width 1187 height 492
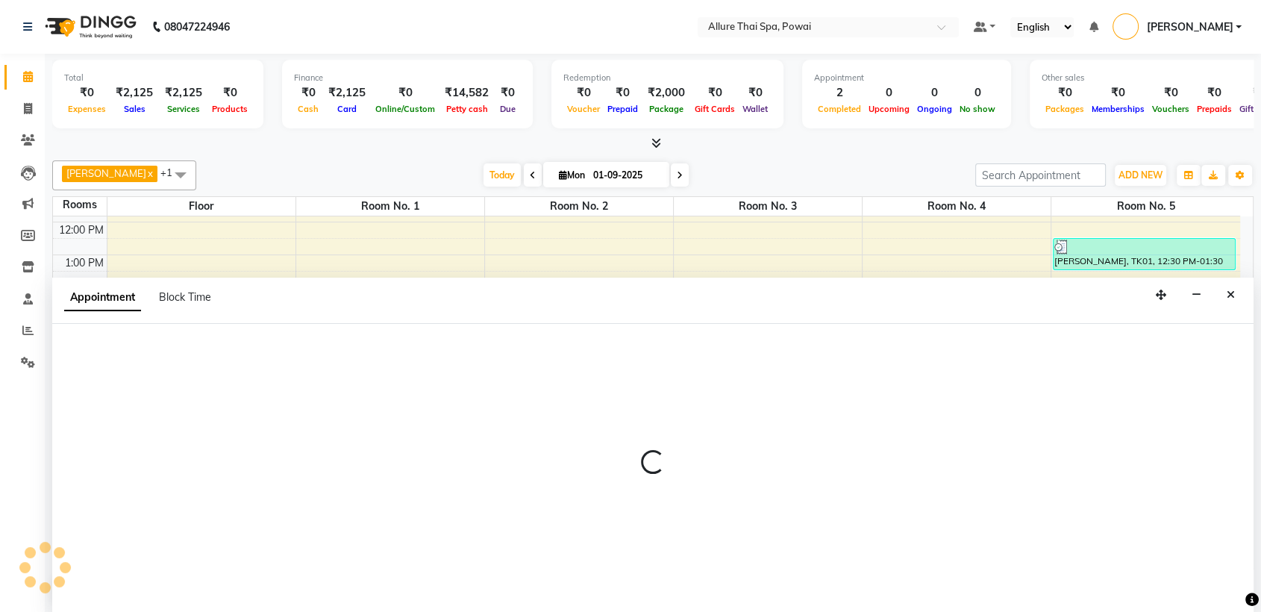
scroll to position [1, 0]
select select "1020"
select select "tentative"
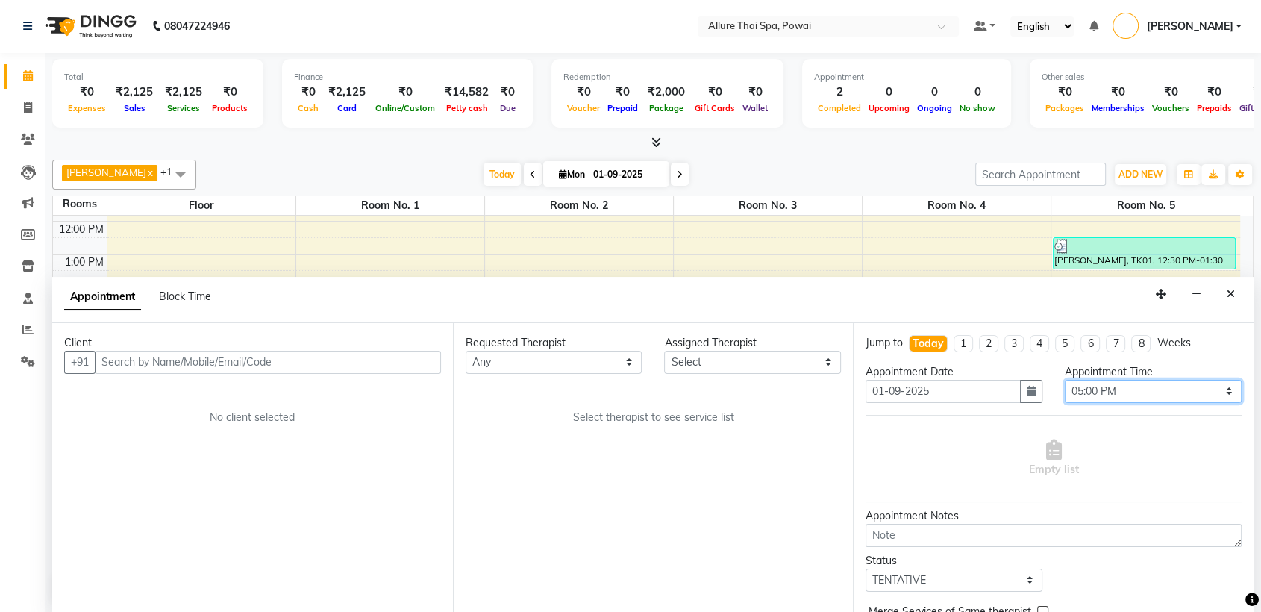
click at [1098, 395] on select "Select 10:00 AM 10:05 AM 10:10 AM 10:15 AM 10:20 AM 10:25 AM 10:30 AM 10:35 AM …" at bounding box center [1153, 391] width 177 height 23
select select "1065"
click at [1065, 380] on select "Select 10:00 AM 10:05 AM 10:10 AM 10:15 AM 10:20 AM 10:25 AM 10:30 AM 10:35 AM …" at bounding box center [1153, 391] width 177 height 23
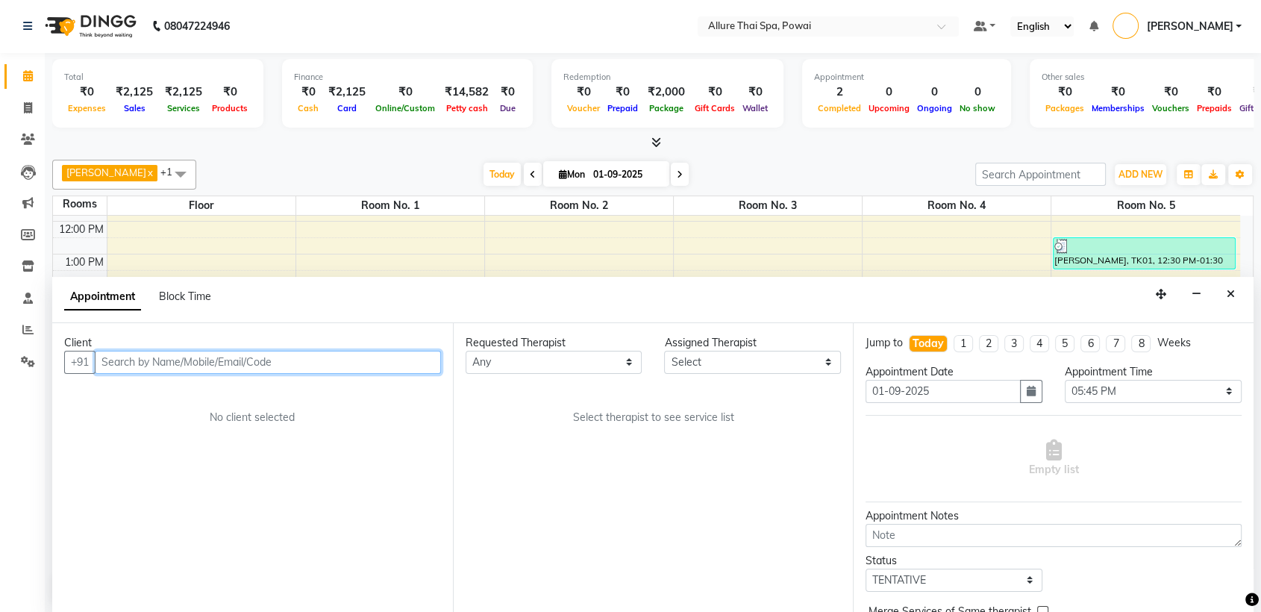
click at [395, 360] on input "text" at bounding box center [268, 362] width 346 height 23
paste input "9820129362"
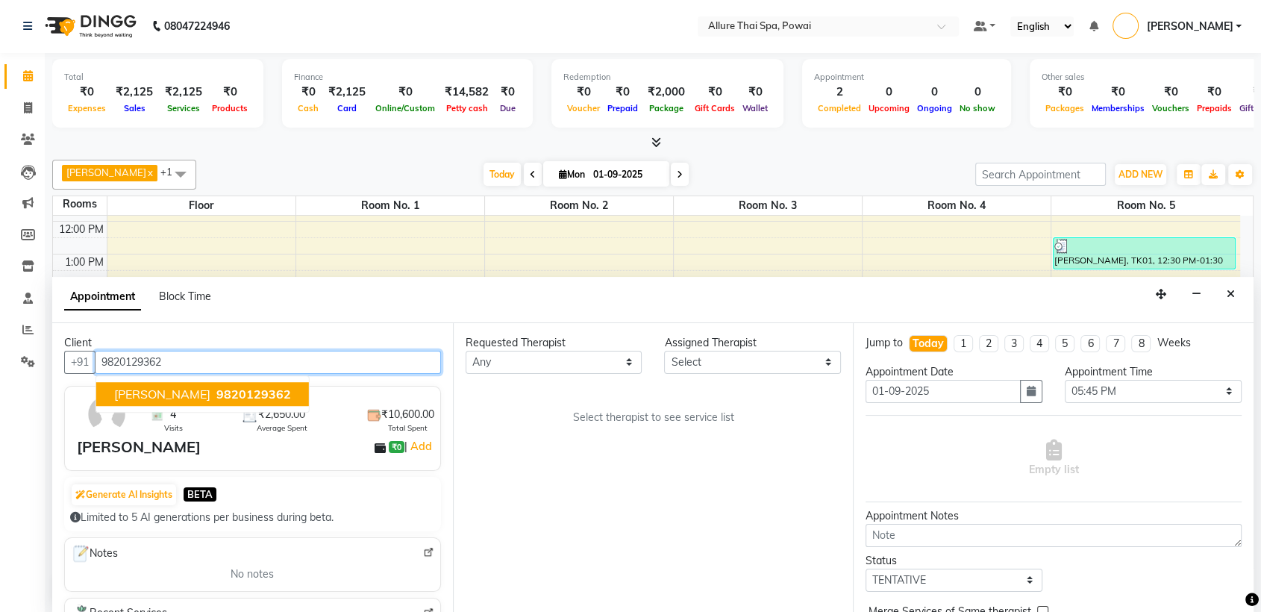
click at [244, 390] on span "9820129362" at bounding box center [253, 394] width 75 height 15
type input "9820129362"
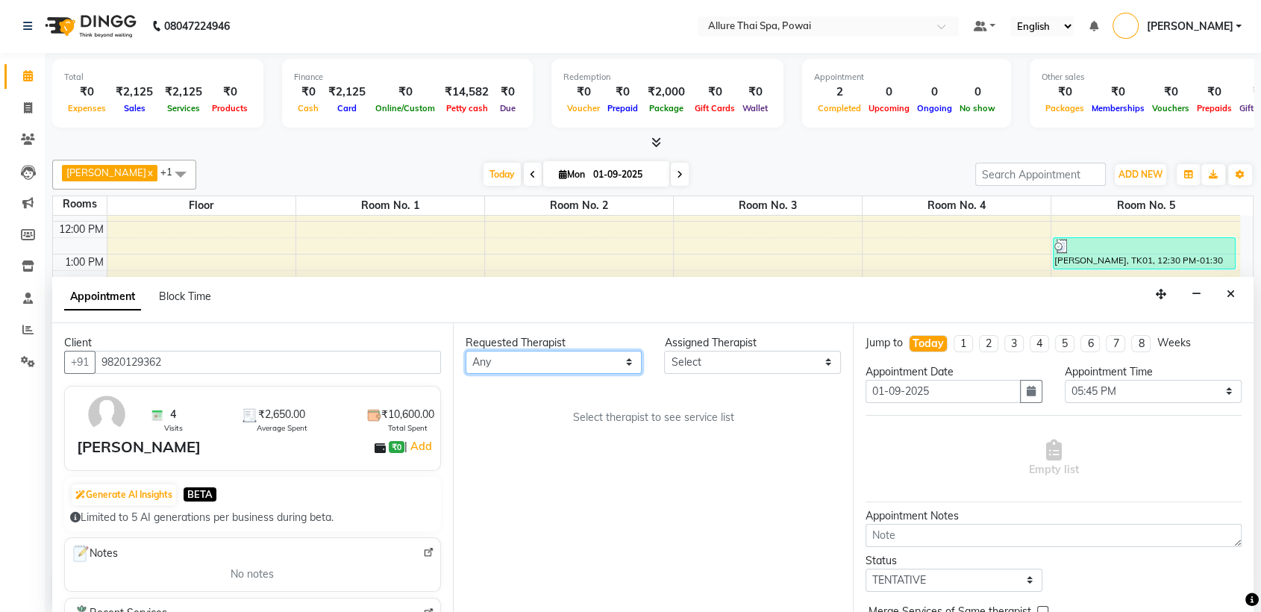
click at [507, 365] on select "Any AKOK Allure Thai Appointment [PERSON_NAME] CHEM [PERSON_NAME] HRIATI [DEMOG…" at bounding box center [554, 362] width 177 height 23
select select "61244"
click at [466, 351] on select "Any AKOK Allure Thai Appointment [PERSON_NAME] CHEM [PERSON_NAME] HRIATI [DEMOG…" at bounding box center [554, 362] width 177 height 23
select select "61244"
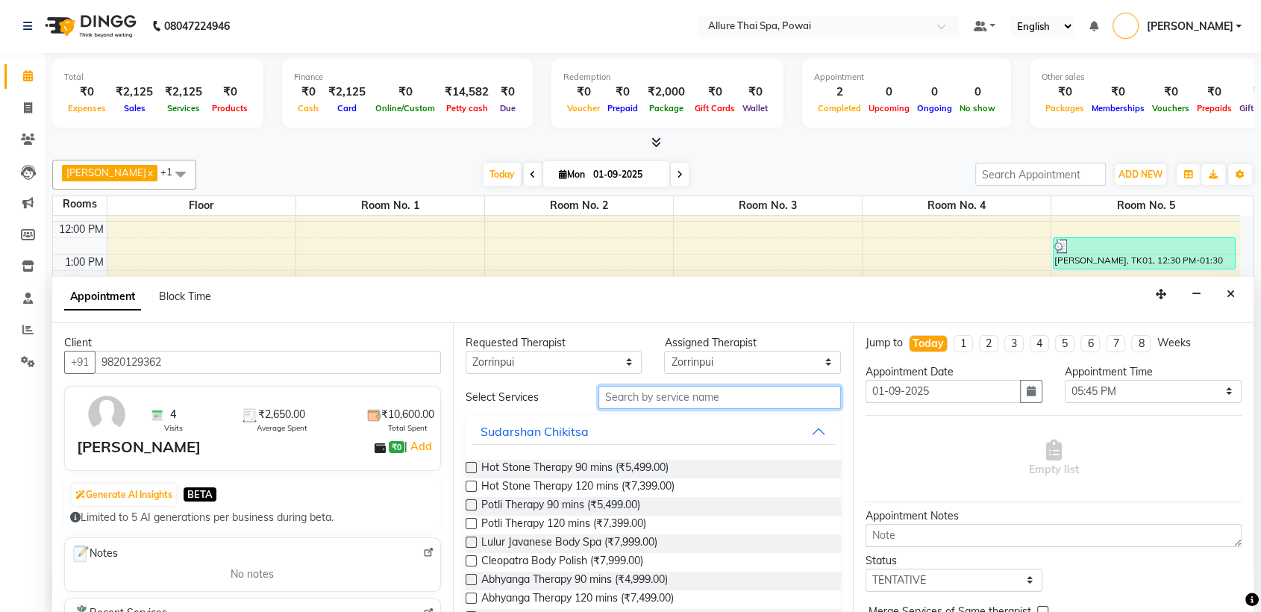
click at [654, 399] on input "text" at bounding box center [719, 397] width 243 height 23
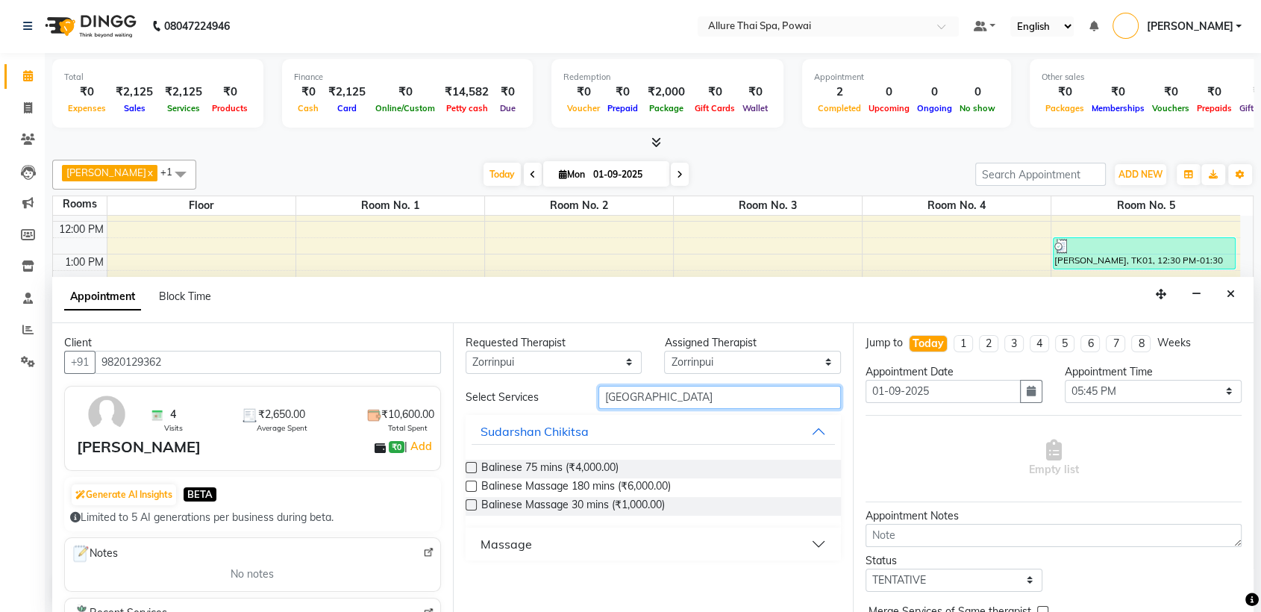
type input "[GEOGRAPHIC_DATA]"
click at [526, 545] on div "Massage" at bounding box center [506, 544] width 51 height 18
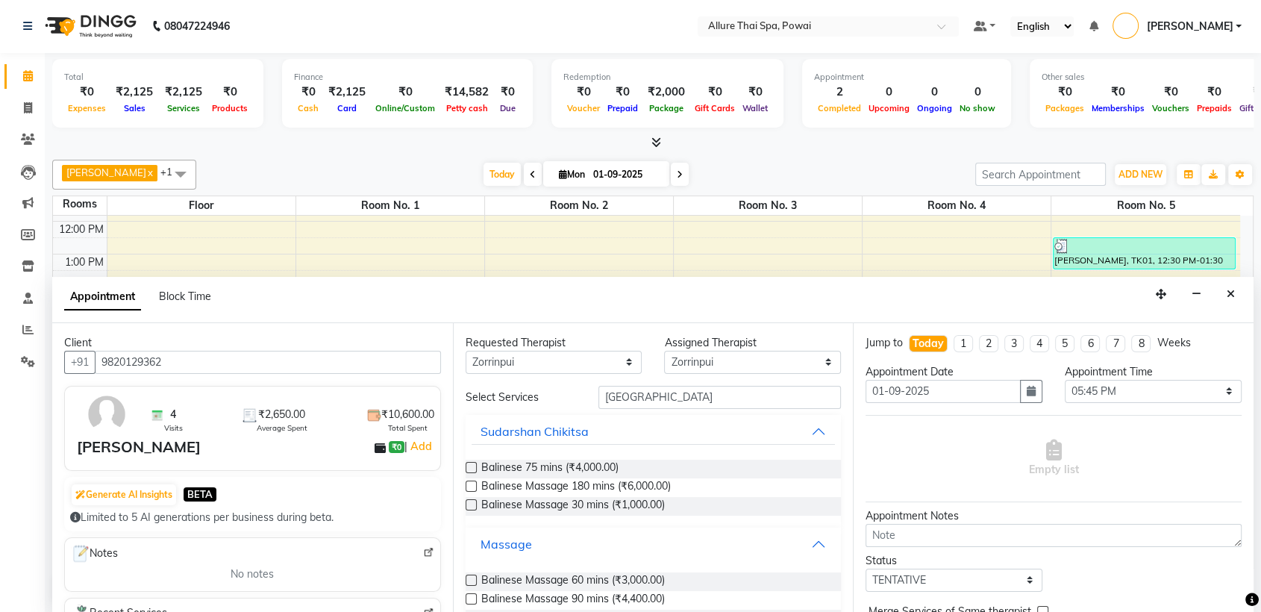
scroll to position [57, 0]
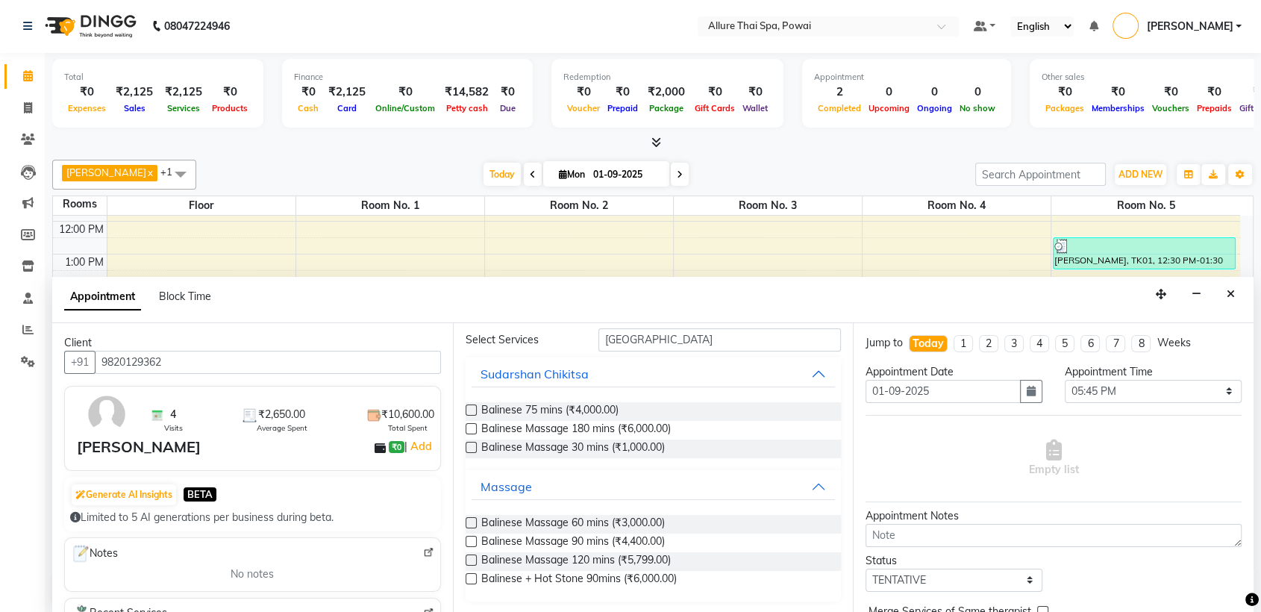
click at [470, 540] on label at bounding box center [471, 541] width 11 height 11
click at [470, 540] on input "checkbox" at bounding box center [471, 543] width 10 height 10
checkbox input "true"
select select "4277"
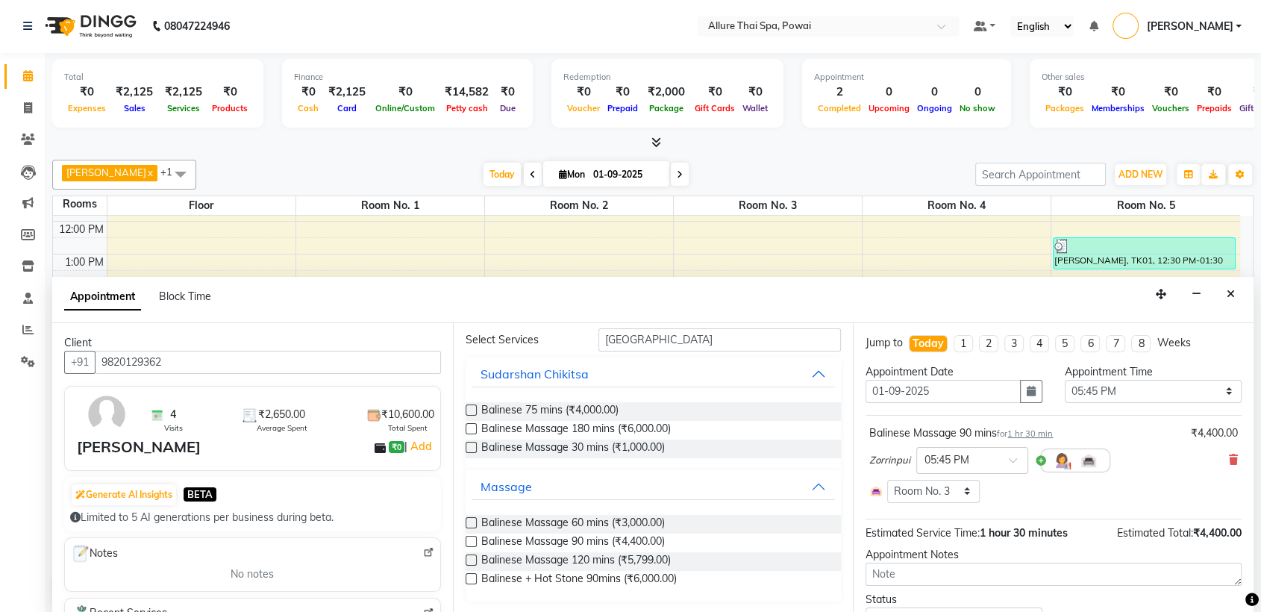
checkbox input "false"
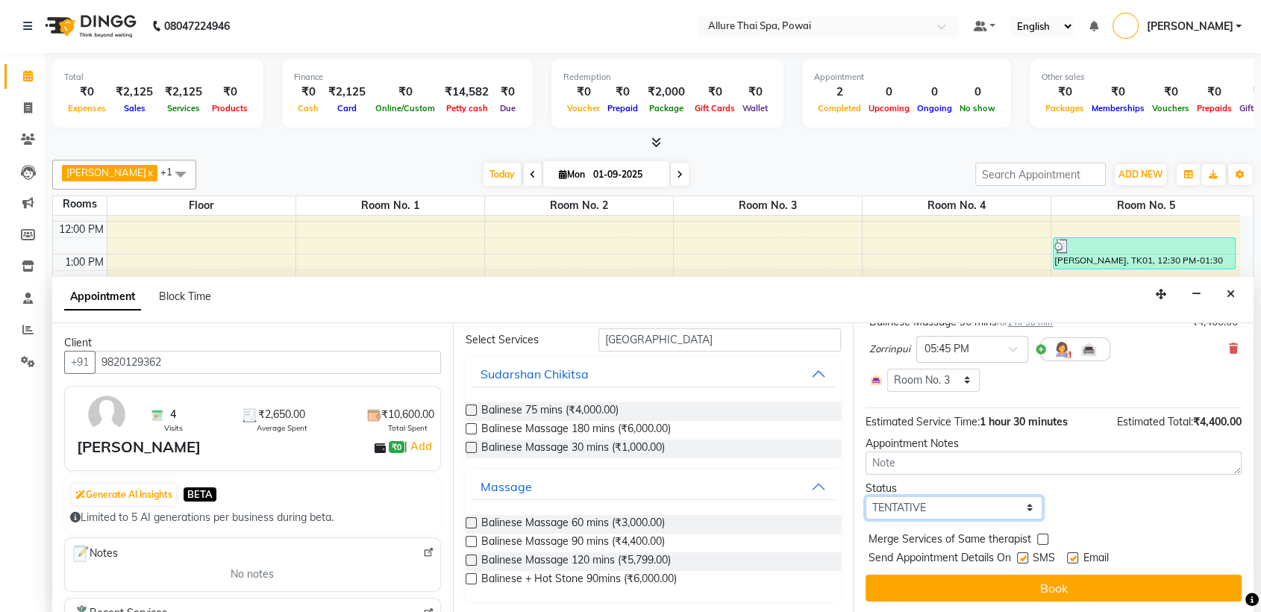
click at [954, 509] on select "Select TENTATIVE CONFIRM CHECK-IN UPCOMING" at bounding box center [954, 507] width 177 height 23
select select "confirm booking"
click at [866, 496] on select "Select TENTATIVE CONFIRM CHECK-IN UPCOMING" at bounding box center [954, 507] width 177 height 23
click at [1021, 557] on label at bounding box center [1022, 557] width 11 height 11
click at [1021, 557] on input "checkbox" at bounding box center [1022, 559] width 10 height 10
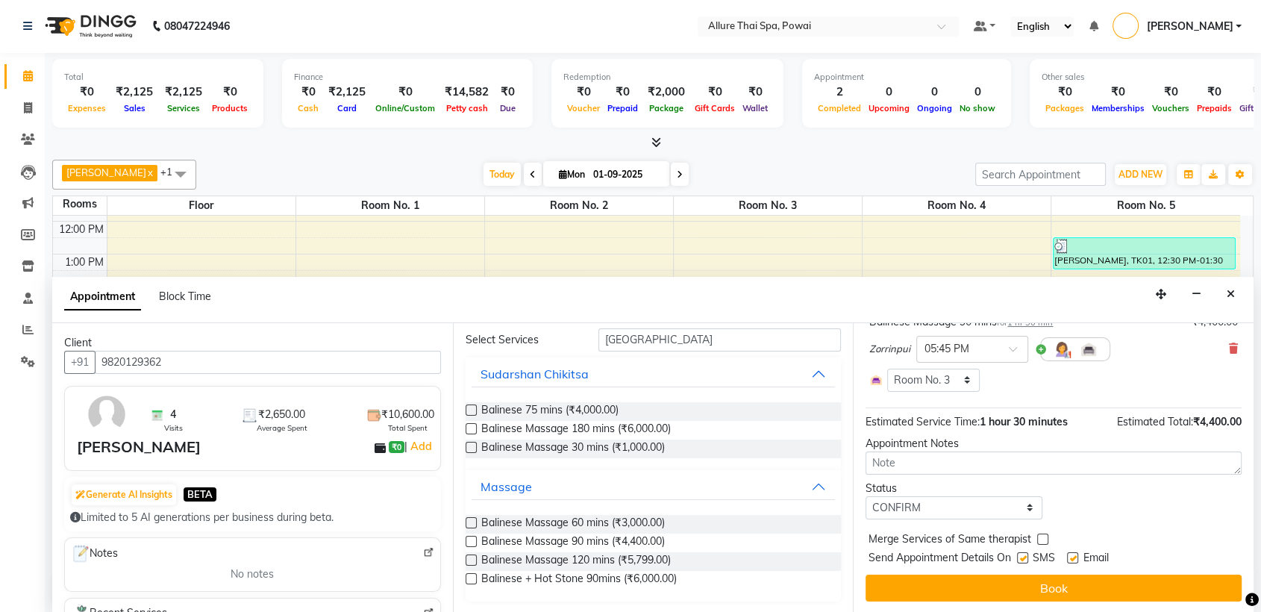
checkbox input "false"
click at [1074, 557] on label at bounding box center [1072, 557] width 11 height 11
click at [1074, 557] on input "checkbox" at bounding box center [1072, 559] width 10 height 10
checkbox input "false"
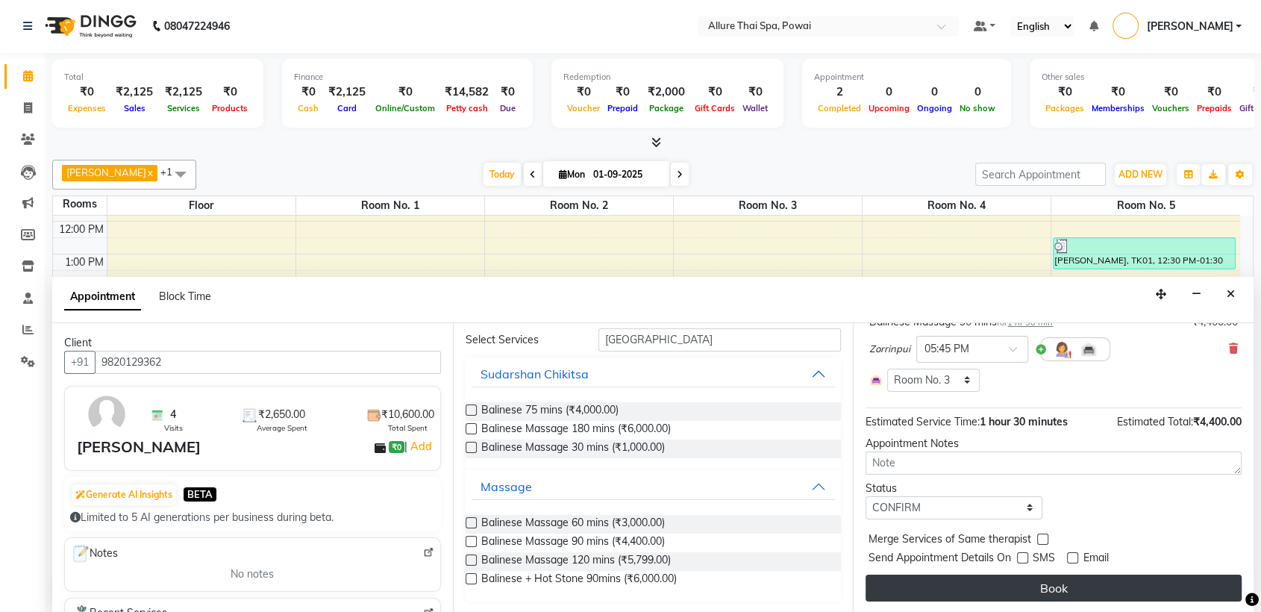
click at [1072, 579] on button "Book" at bounding box center [1054, 588] width 376 height 27
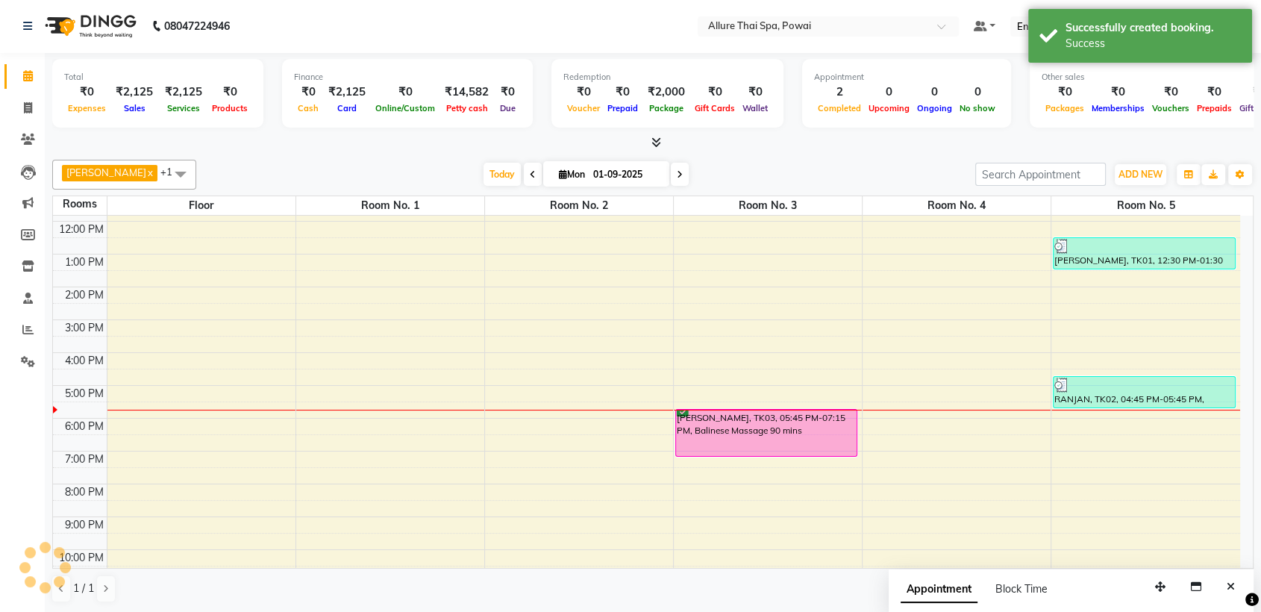
scroll to position [0, 0]
click at [818, 432] on div "[PERSON_NAME], TK03, 05:45 PM-07:15 PM, Balinese Massage 90 mins" at bounding box center [766, 433] width 181 height 46
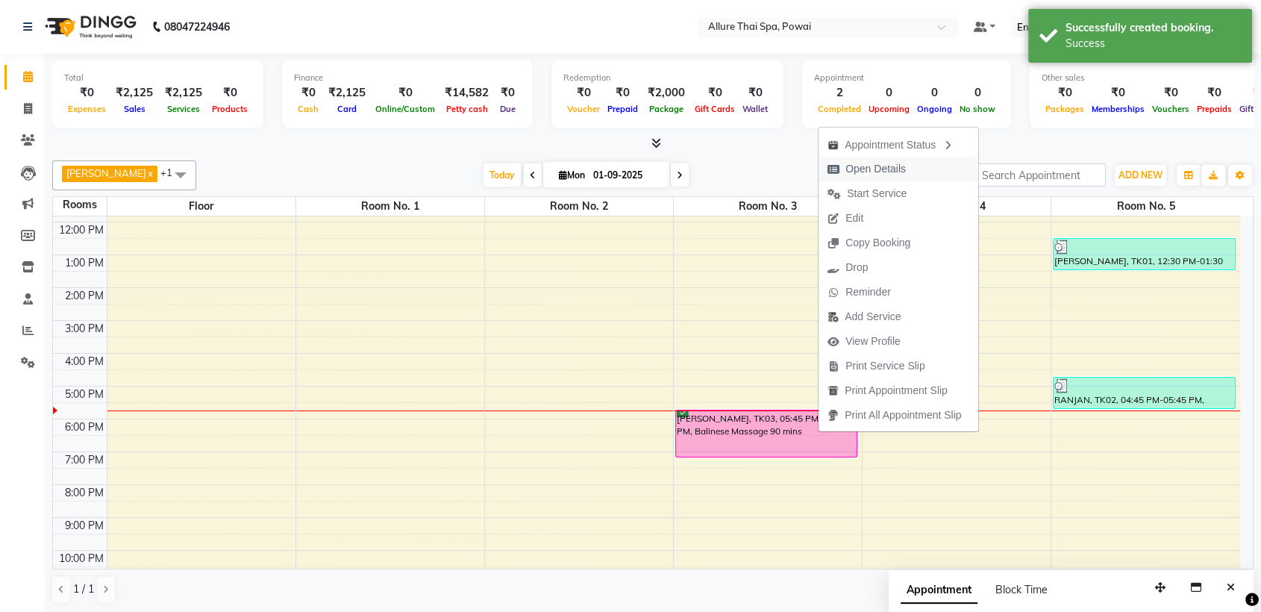
click at [886, 175] on span "Open Details" at bounding box center [875, 169] width 60 height 16
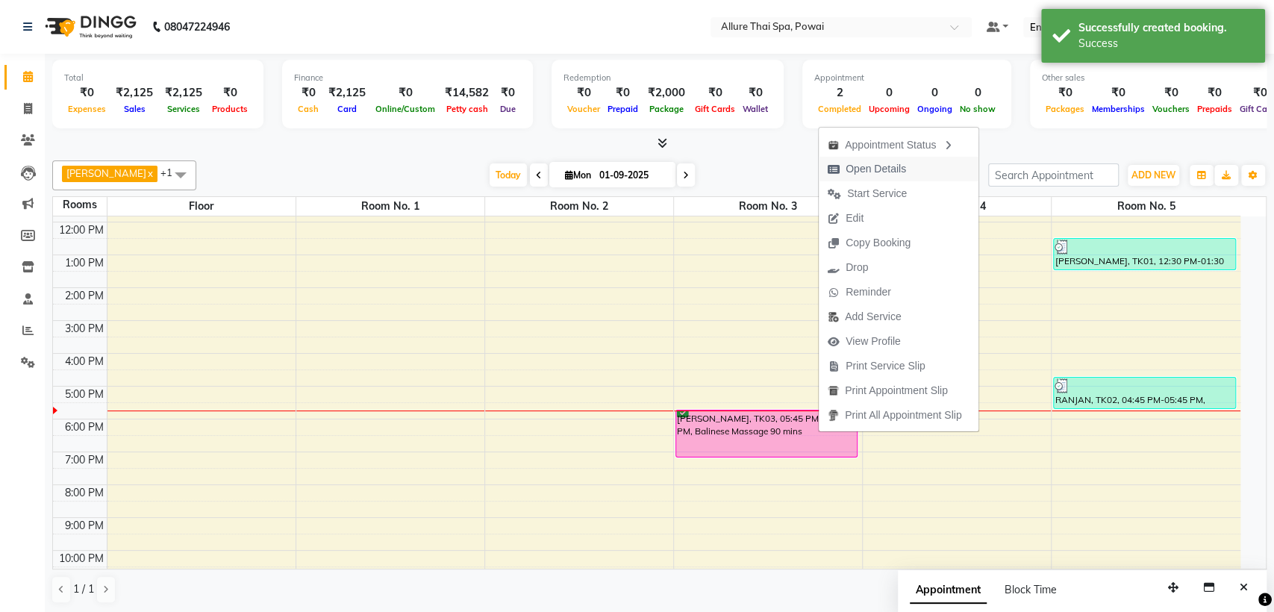
select select "6"
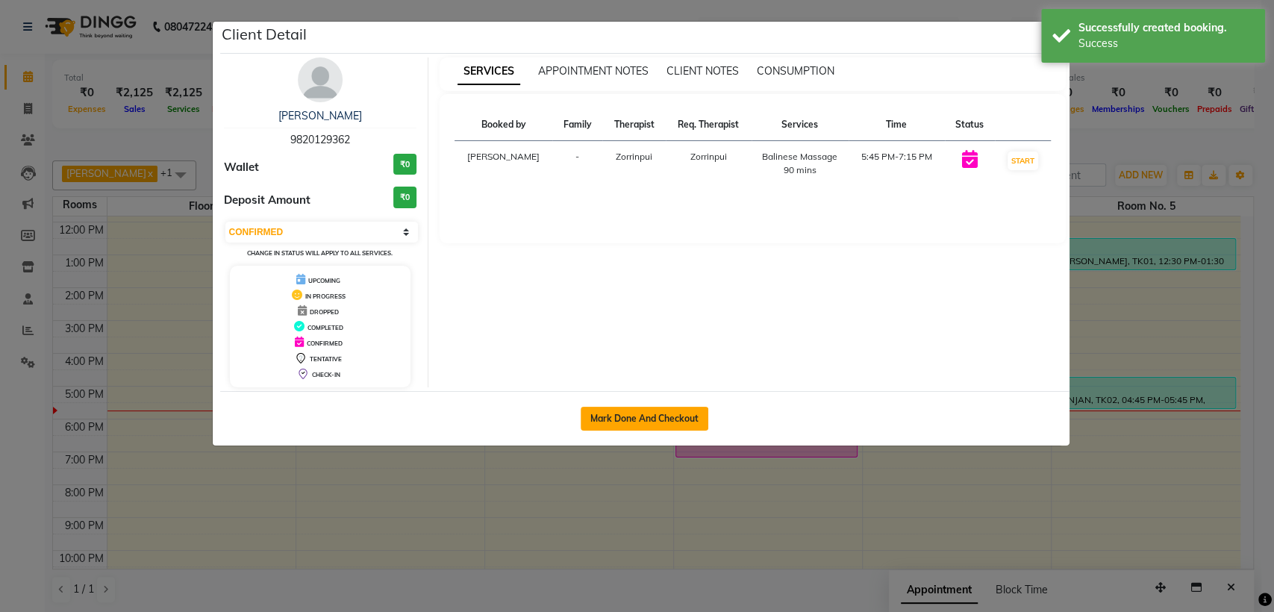
click at [637, 420] on button "Mark Done And Checkout" at bounding box center [645, 419] width 128 height 24
select select "6686"
select select "service"
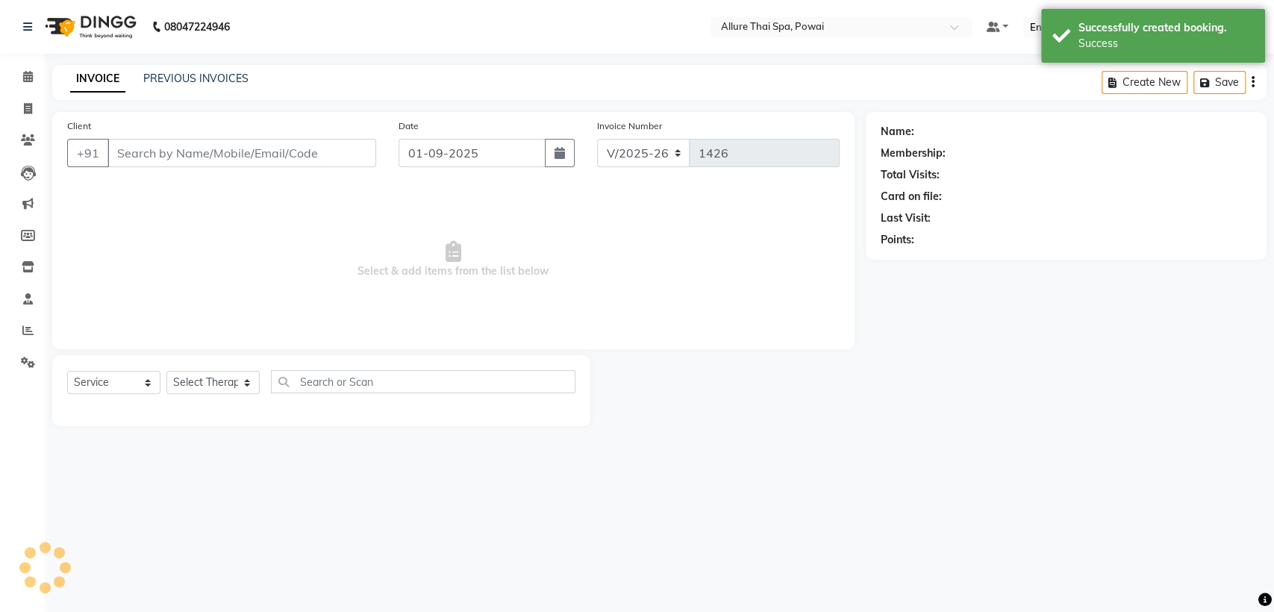
type input "9820129362"
select select "61244"
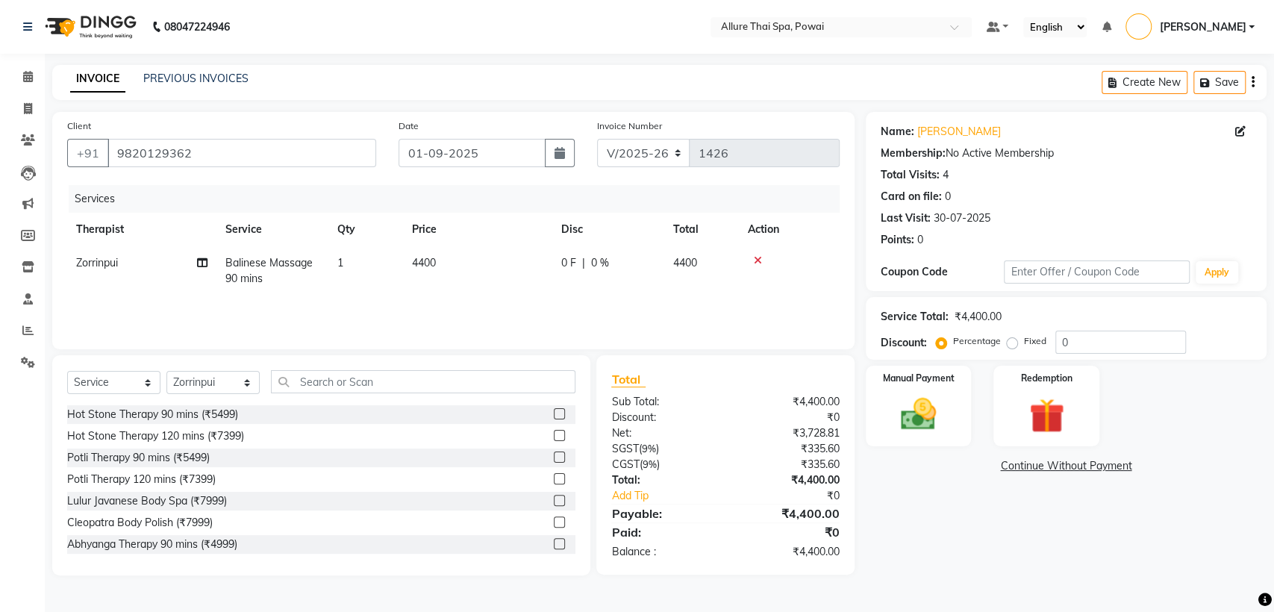
click at [1024, 345] on label "Fixed" at bounding box center [1035, 340] width 22 height 13
click at [1012, 345] on input "Fixed" at bounding box center [1015, 341] width 10 height 10
radio input "true"
click at [1093, 338] on input "0" at bounding box center [1120, 342] width 131 height 23
type input "2"
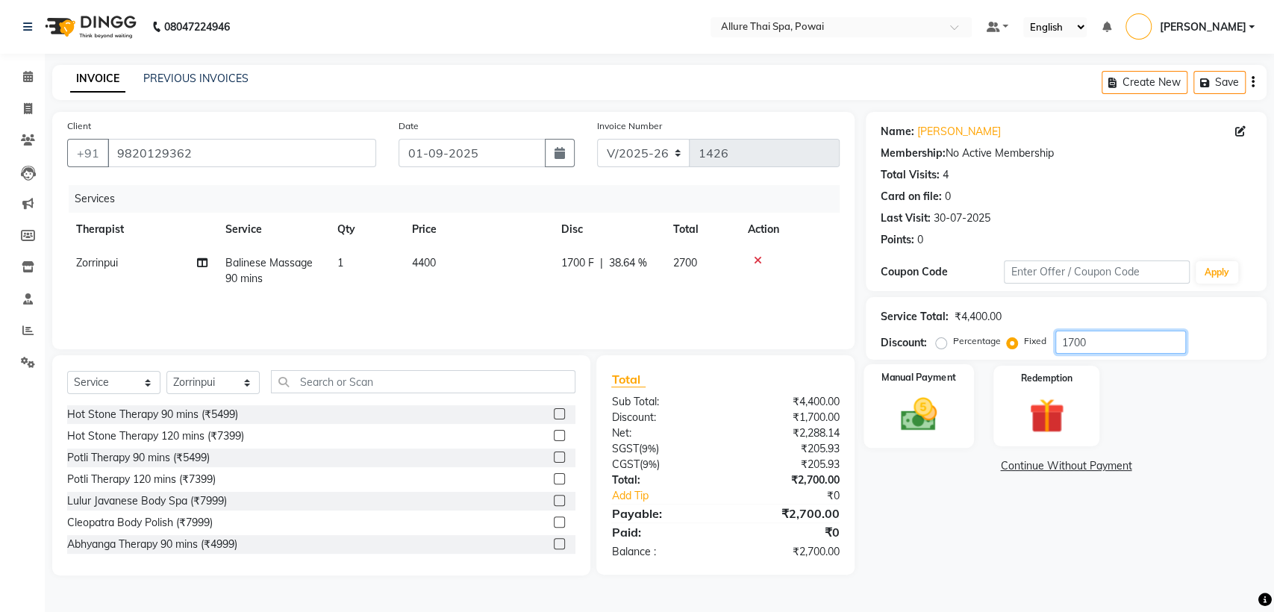
type input "1700"
click at [960, 388] on div "Manual Payment" at bounding box center [918, 406] width 110 height 84
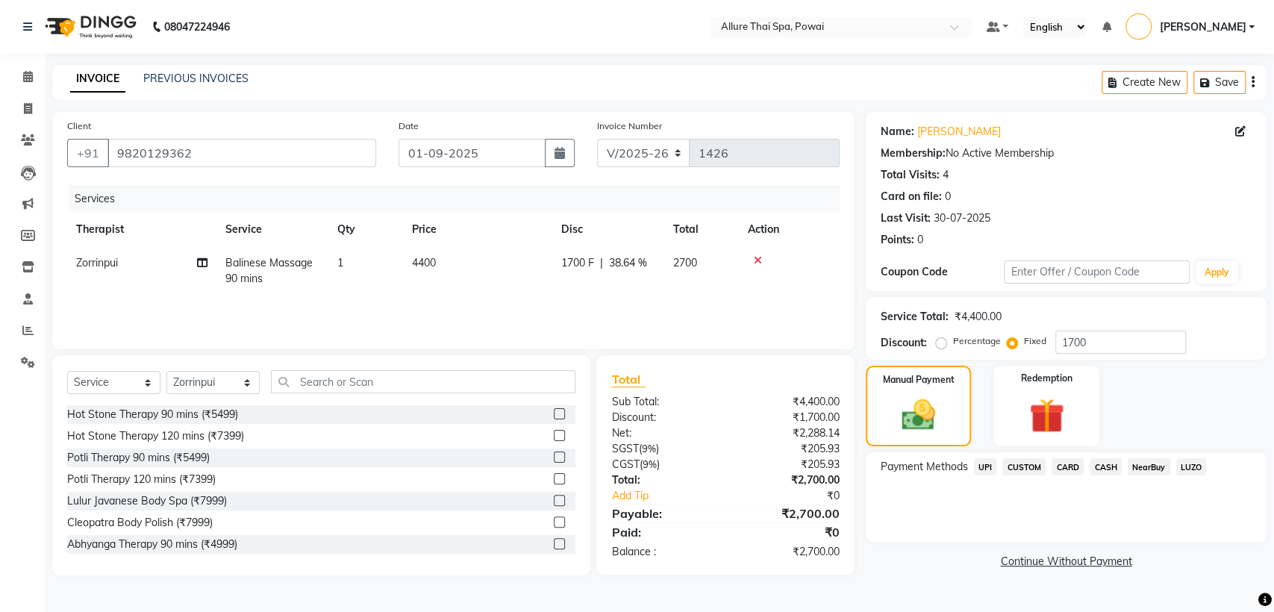
click at [1104, 466] on span "CASH" at bounding box center [1105, 466] width 32 height 17
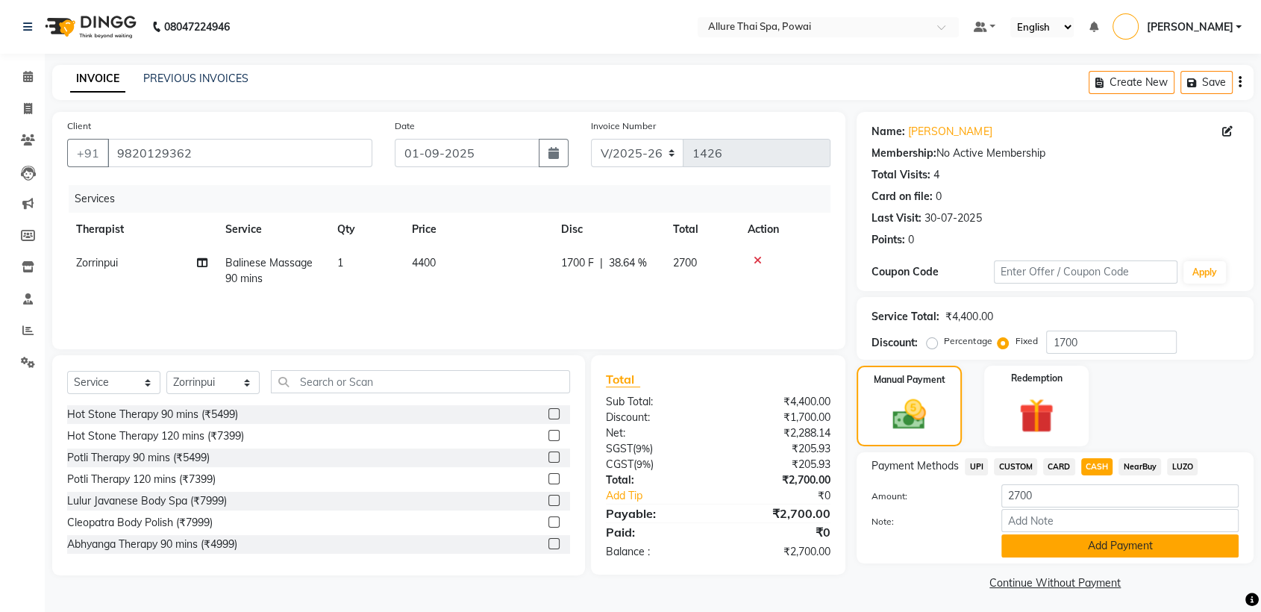
click at [1090, 542] on button "Add Payment" at bounding box center [1119, 545] width 237 height 23
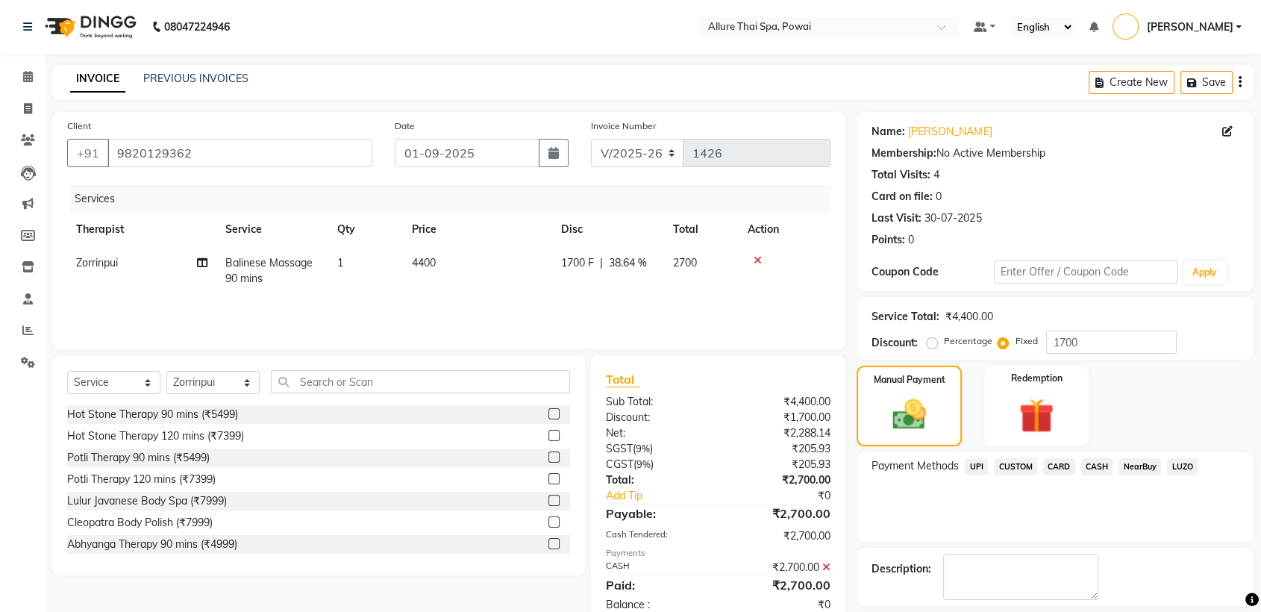
scroll to position [66, 0]
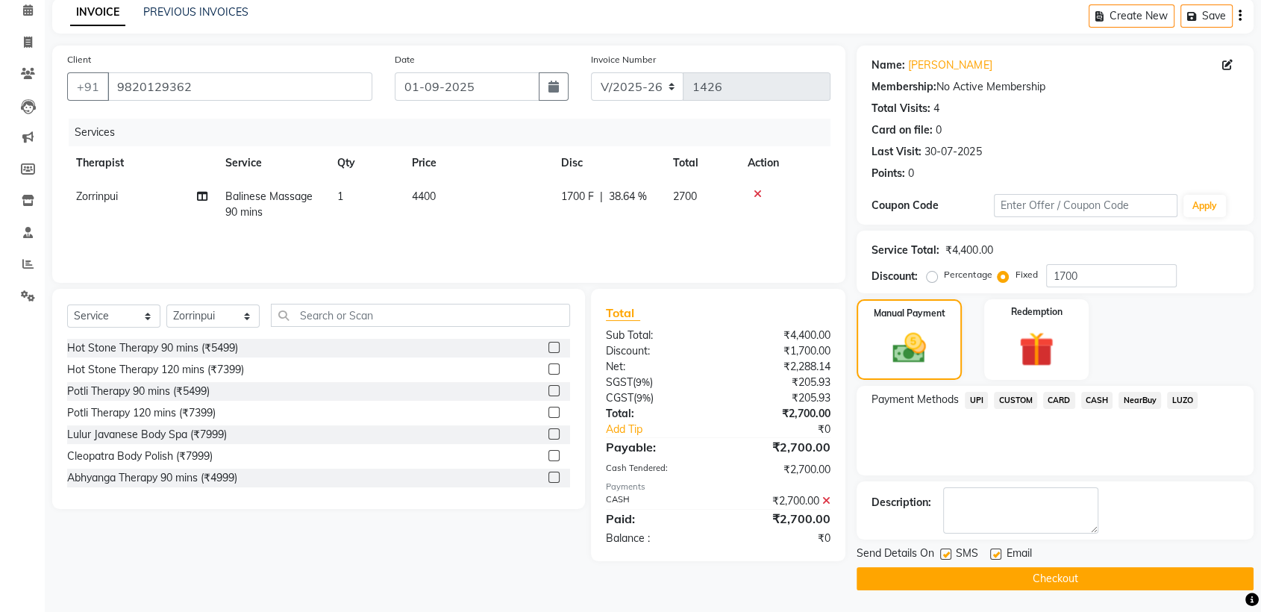
click at [944, 554] on label at bounding box center [945, 553] width 11 height 11
click at [944, 554] on input "checkbox" at bounding box center [945, 555] width 10 height 10
checkbox input "false"
click at [995, 556] on label at bounding box center [995, 553] width 11 height 11
click at [995, 556] on input "checkbox" at bounding box center [995, 555] width 10 height 10
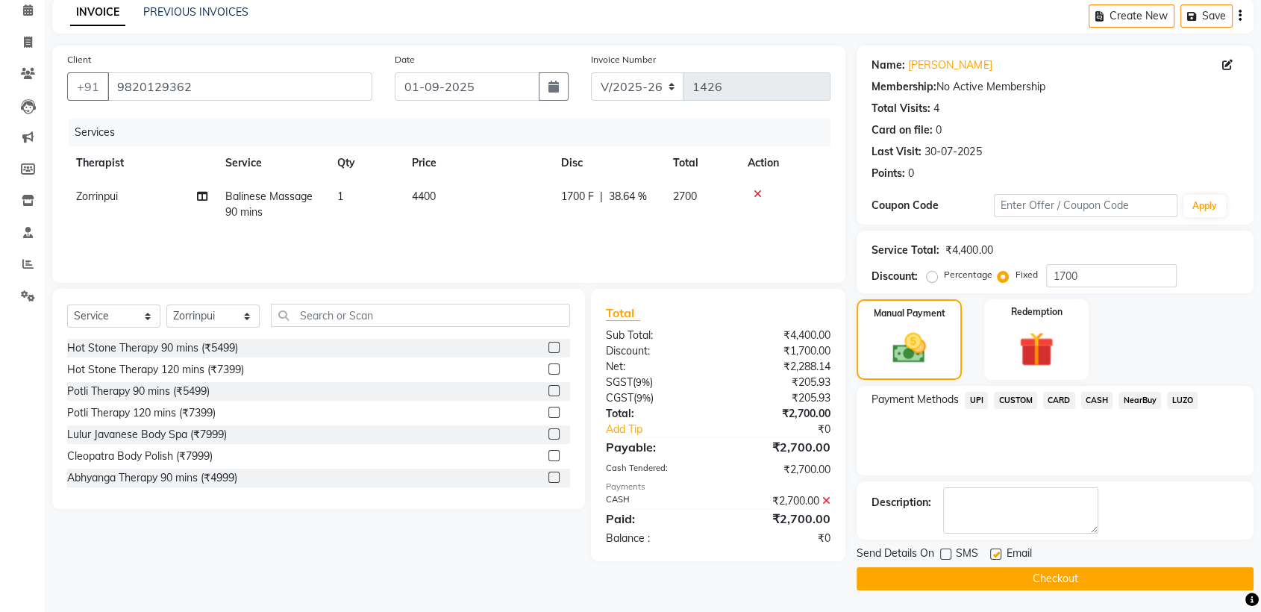
checkbox input "false"
click at [1004, 567] on button "Checkout" at bounding box center [1055, 578] width 397 height 23
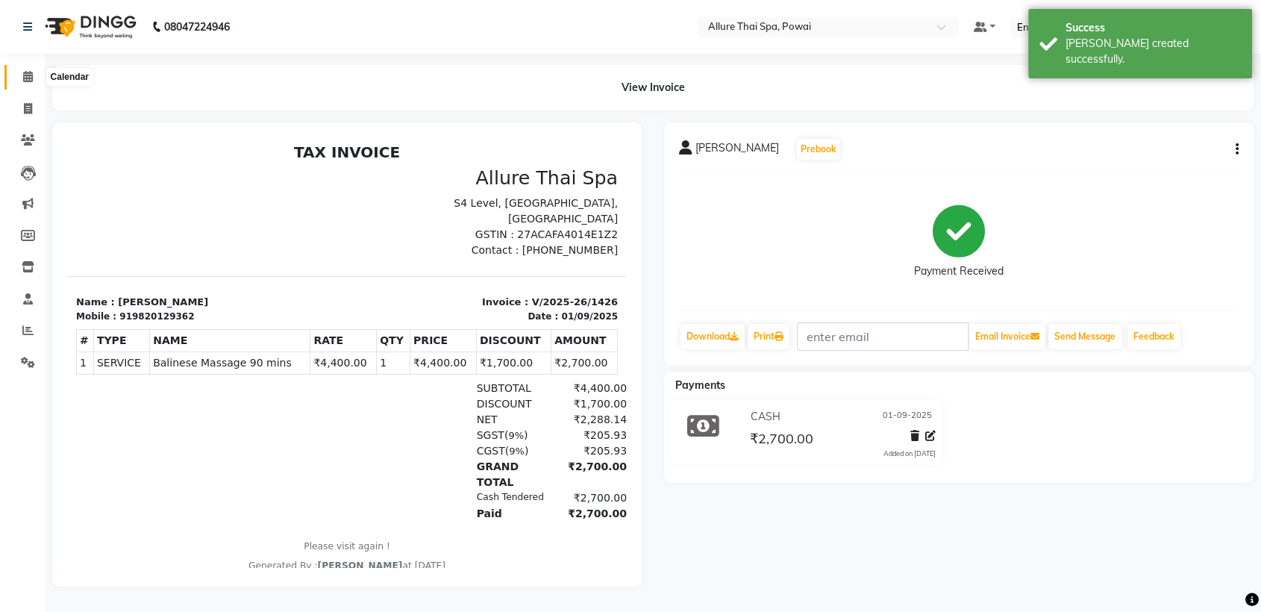
click at [29, 73] on icon at bounding box center [28, 76] width 10 height 11
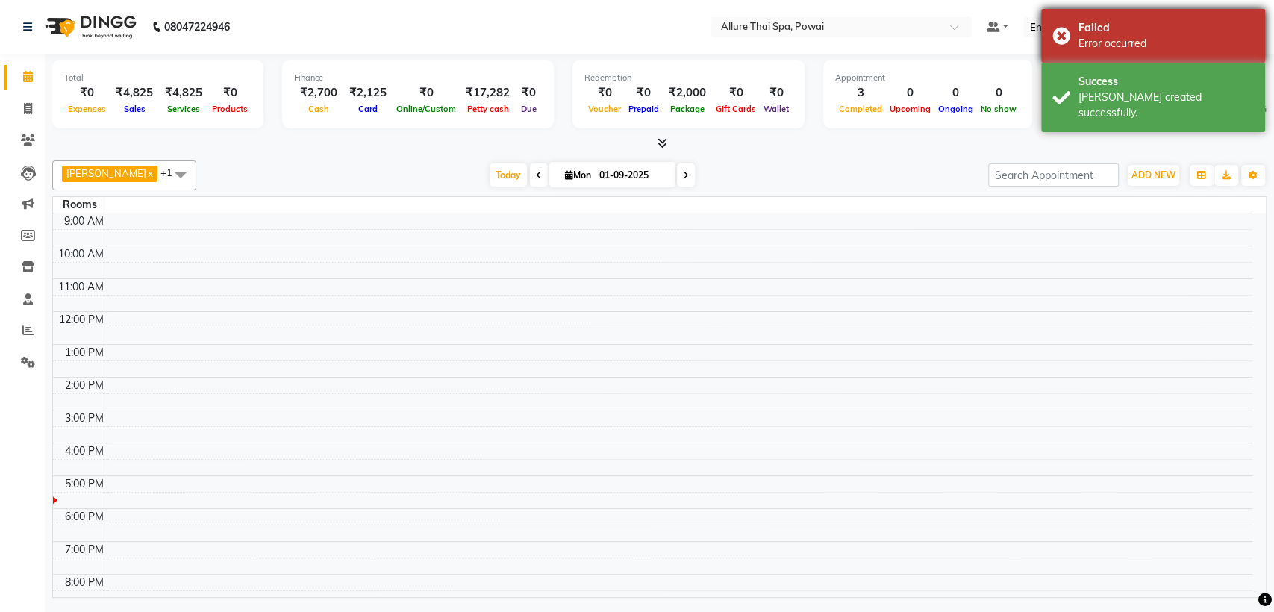
click at [1067, 33] on div "Failed Error occurred" at bounding box center [1153, 36] width 224 height 54
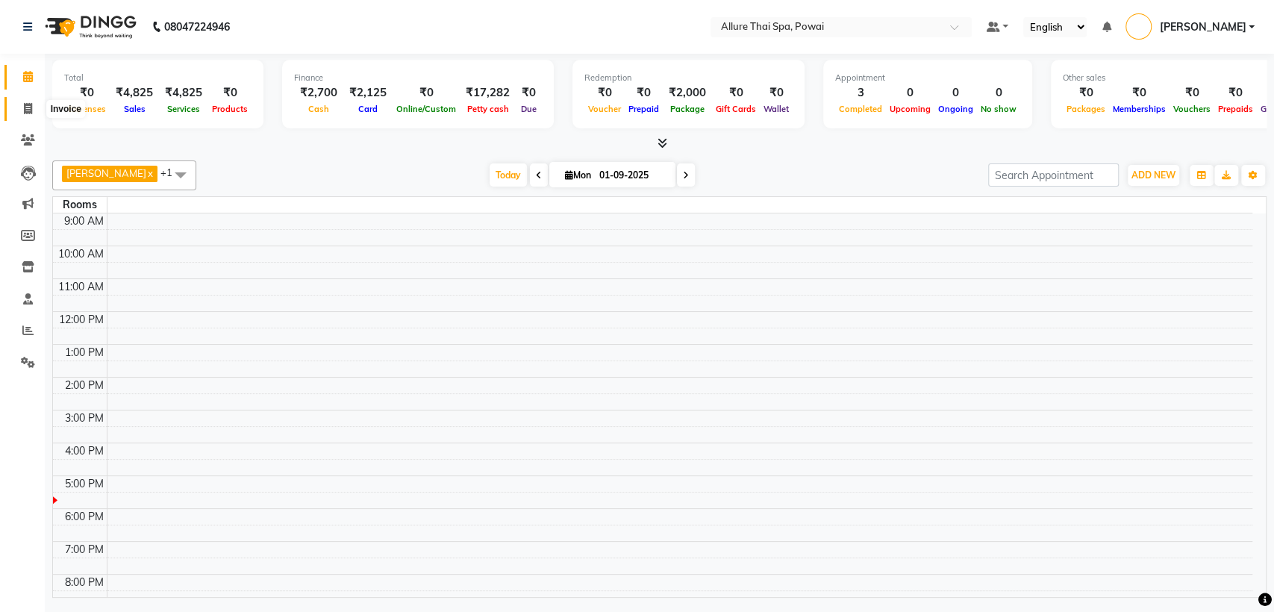
click at [27, 104] on icon at bounding box center [28, 108] width 8 height 11
select select "6686"
select select "service"
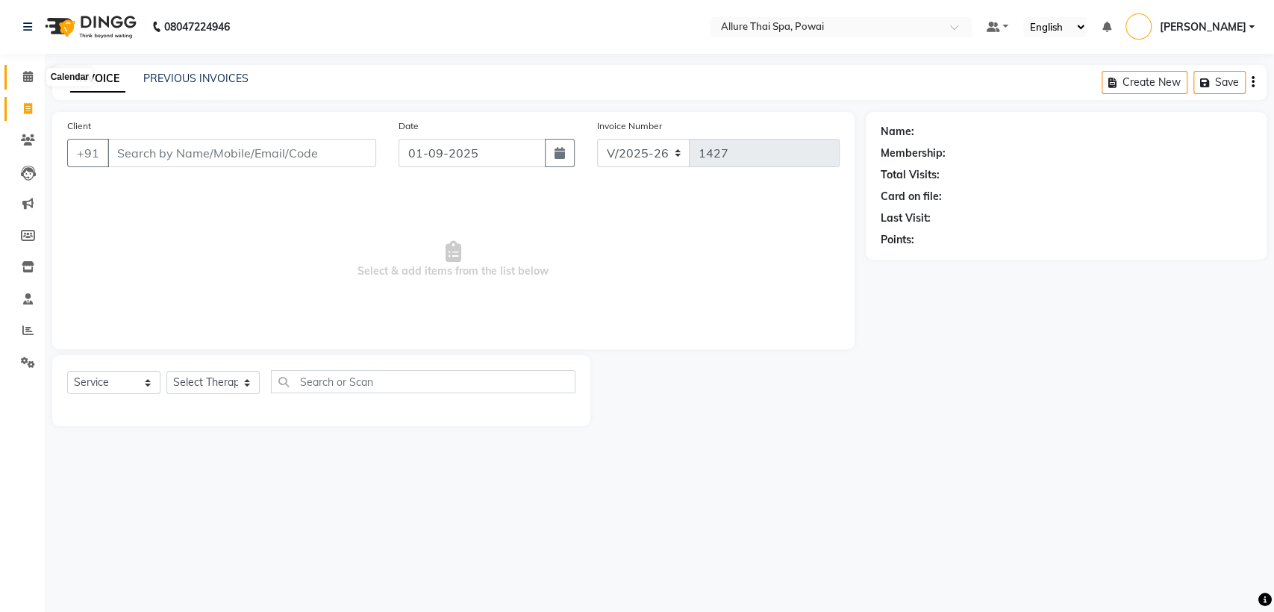
click at [24, 75] on icon at bounding box center [28, 76] width 10 height 11
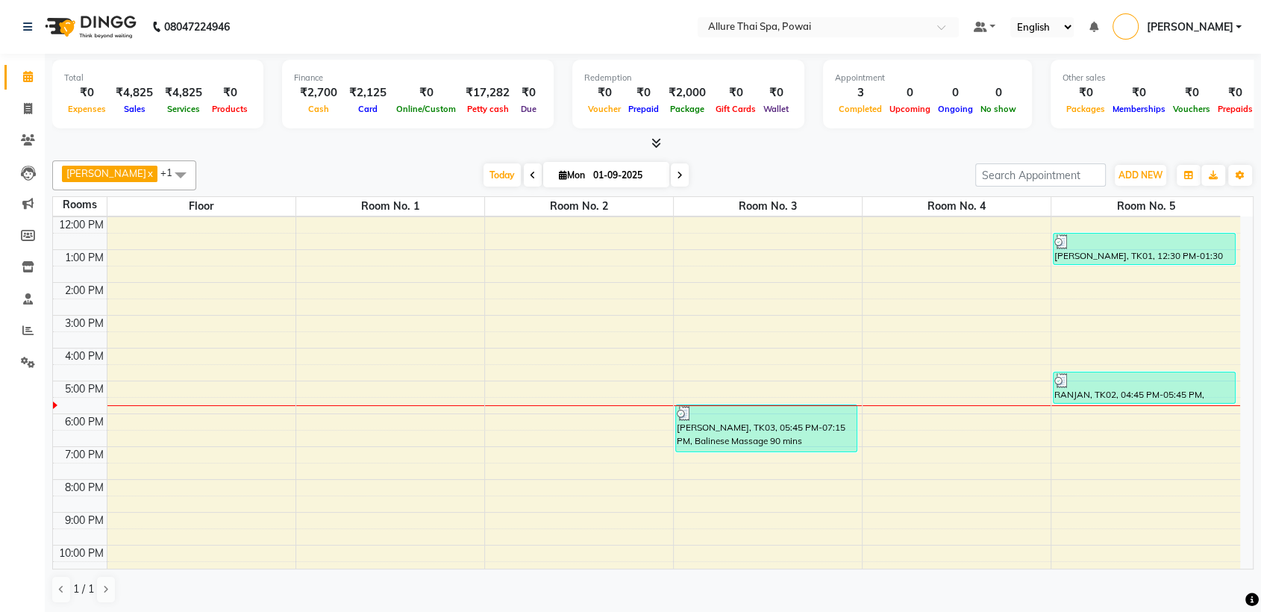
scroll to position [96, 0]
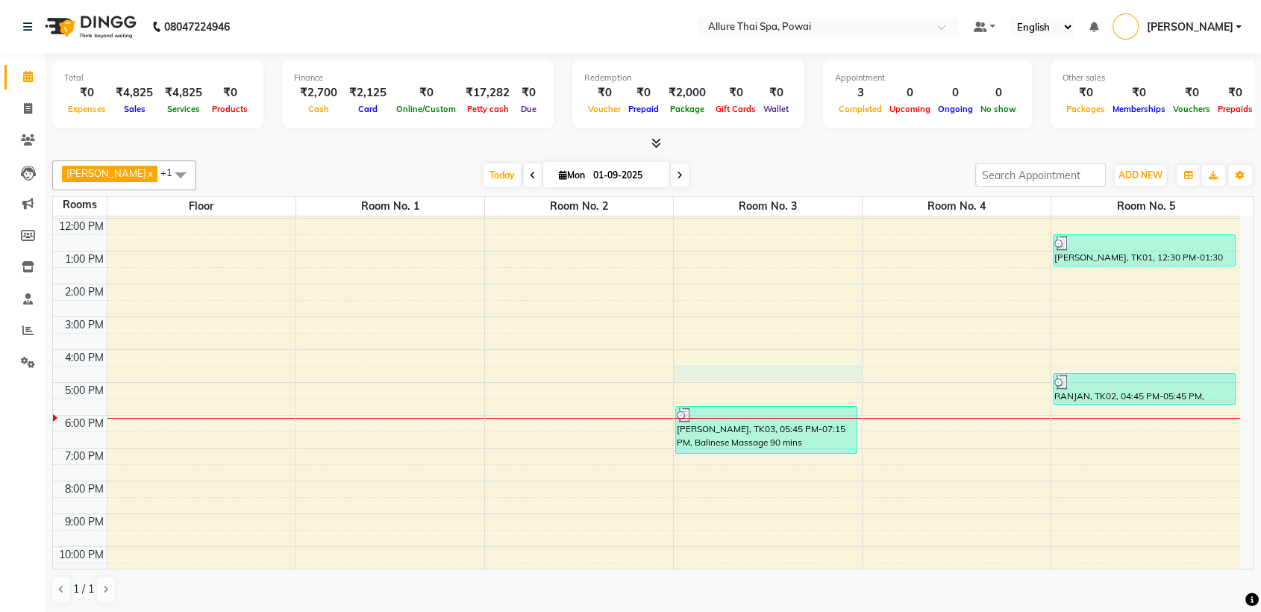
click at [769, 372] on div "9:00 AM 10:00 AM 11:00 AM 12:00 PM 1:00 PM 2:00 PM 3:00 PM 4:00 PM 5:00 PM 6:00…" at bounding box center [646, 366] width 1187 height 492
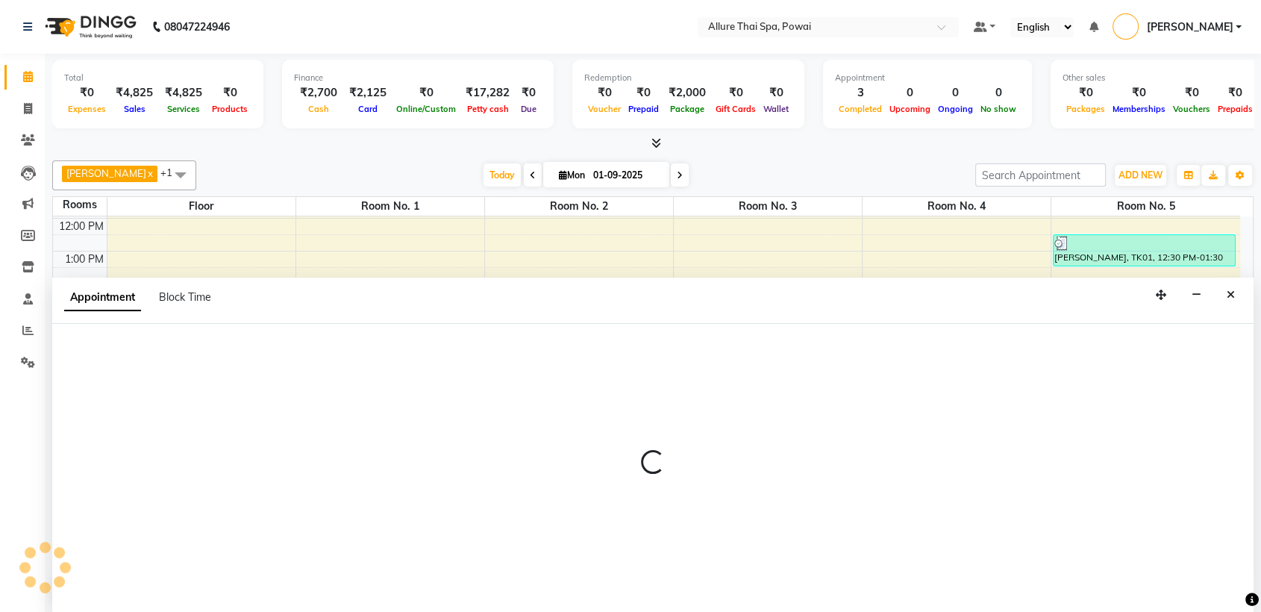
scroll to position [1, 0]
select select "990"
select select "tentative"
